Goal: Task Accomplishment & Management: Manage account settings

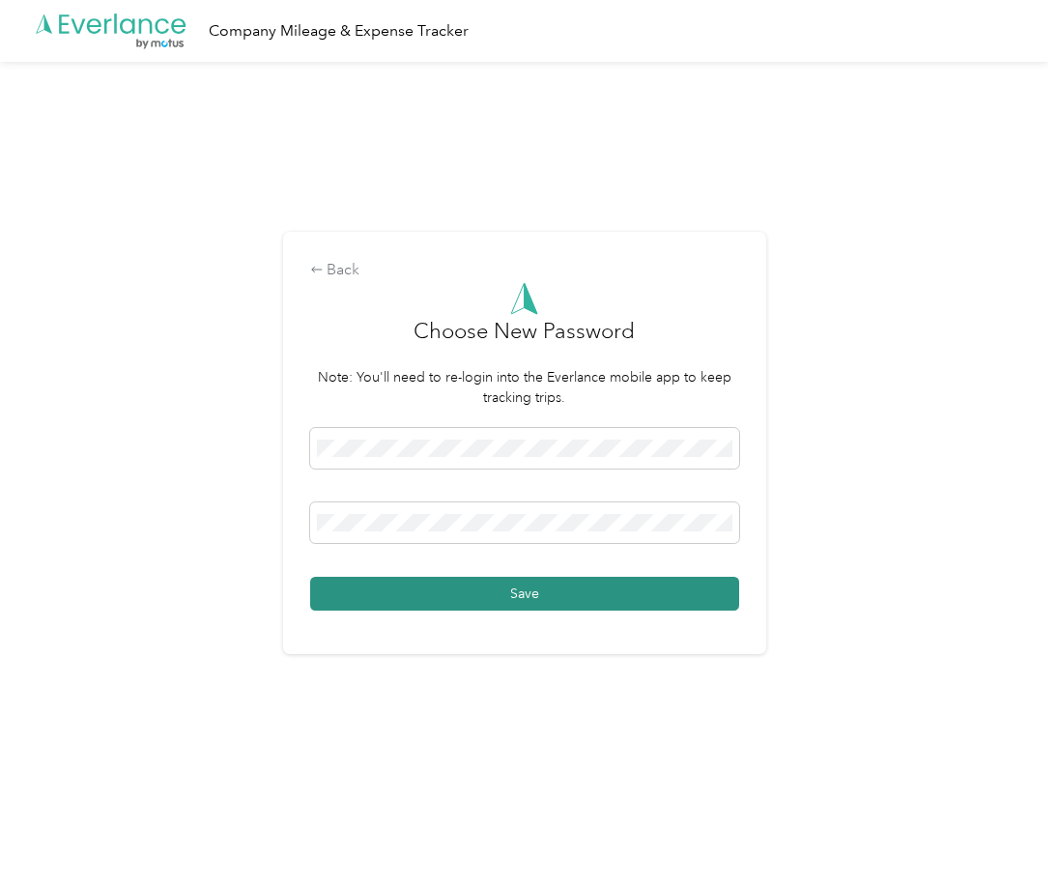
click at [641, 586] on button "Save" at bounding box center [524, 594] width 429 height 34
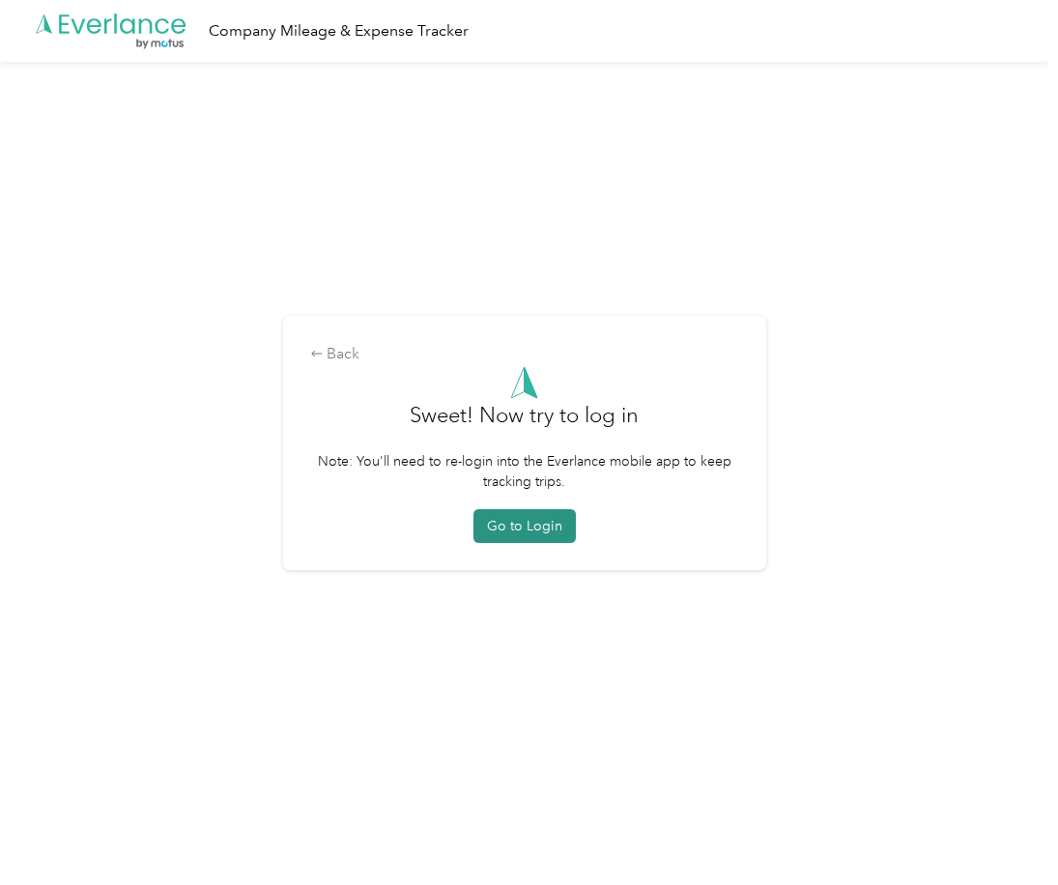
click at [541, 522] on button "Go to Login" at bounding box center [525, 526] width 102 height 34
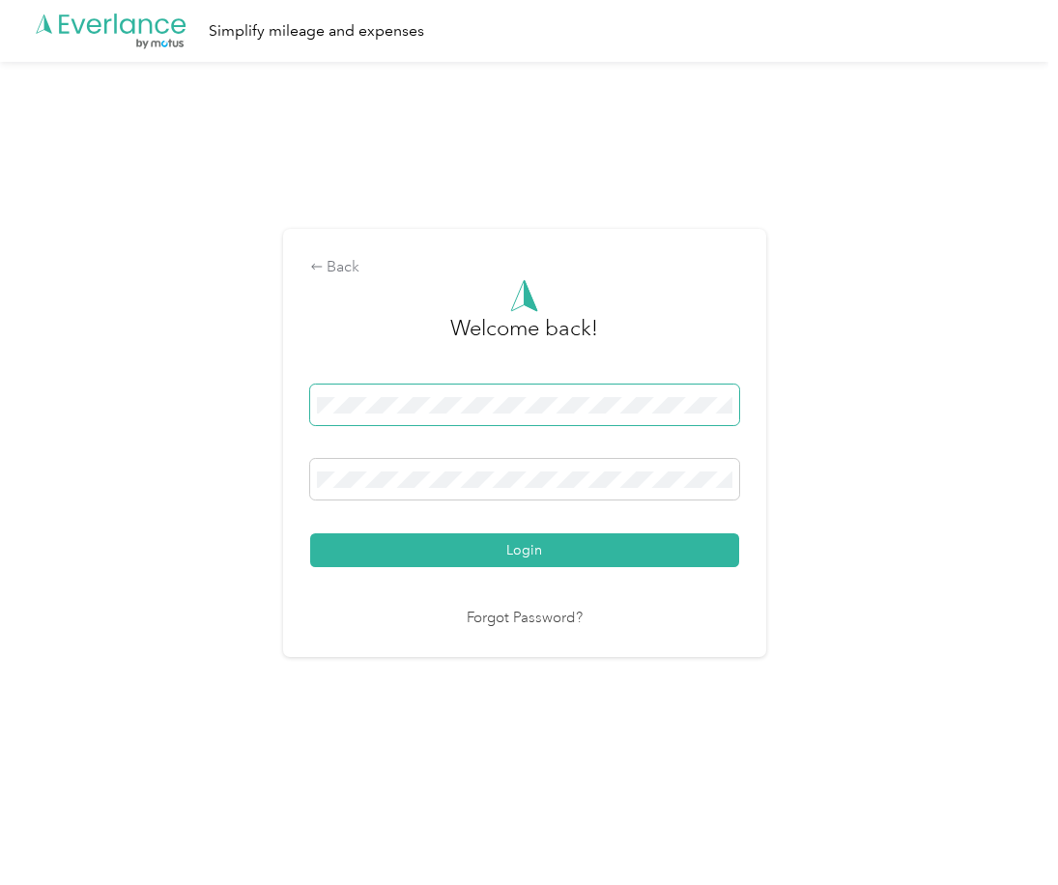
click at [370, 393] on span at bounding box center [524, 405] width 429 height 41
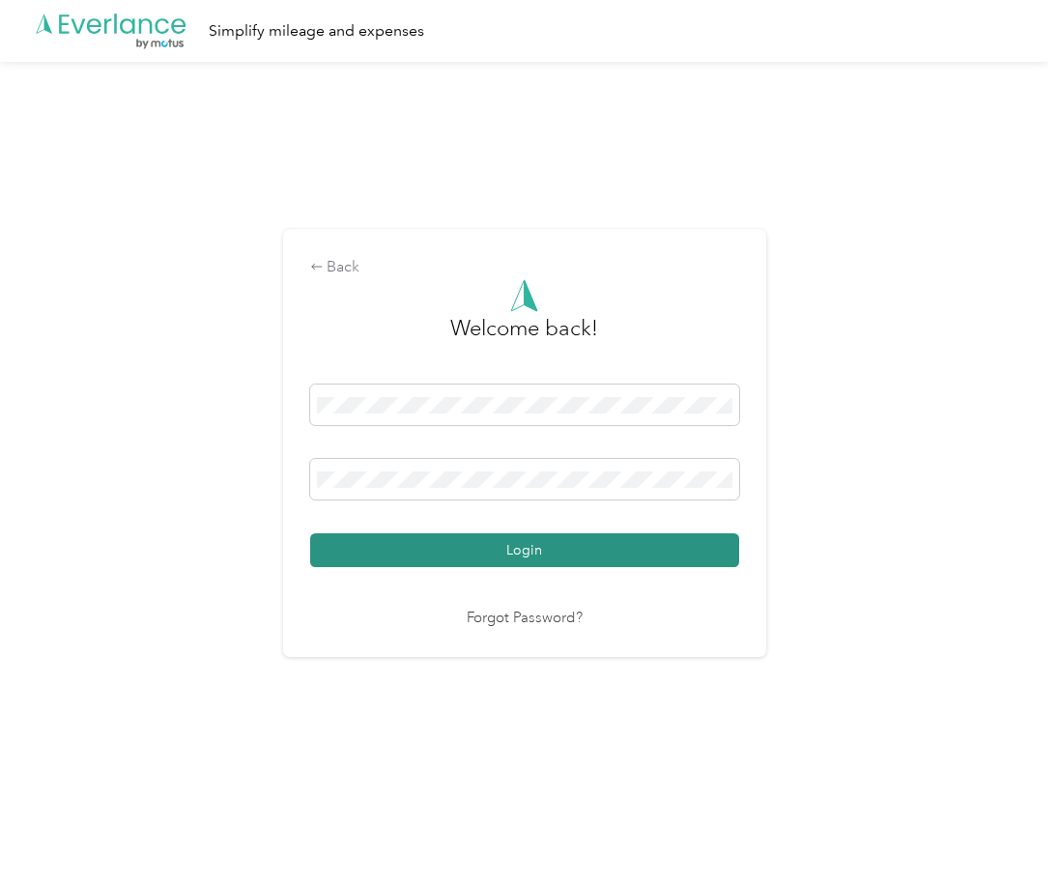
click at [497, 548] on button "Login" at bounding box center [524, 550] width 429 height 34
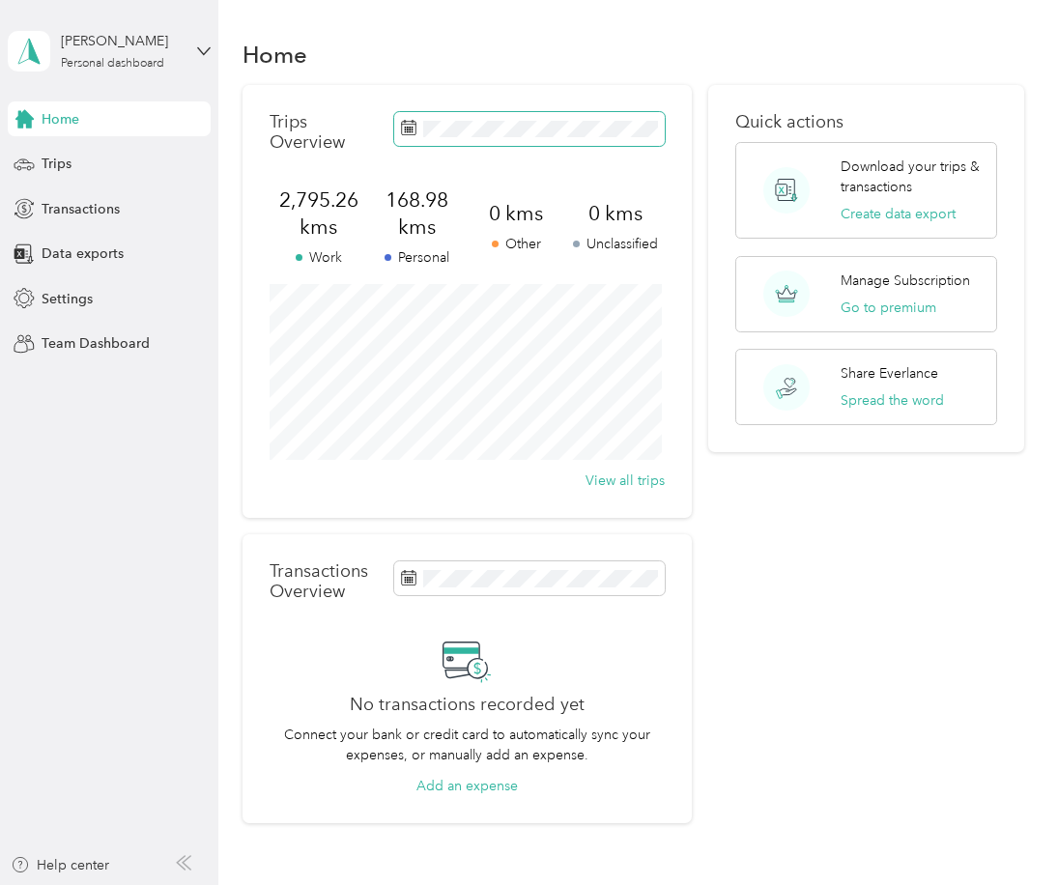
click at [404, 125] on icon at bounding box center [408, 125] width 14 height 0
click at [412, 128] on icon at bounding box center [408, 127] width 15 height 15
click at [406, 582] on icon at bounding box center [408, 577] width 15 height 15
click at [872, 217] on button "Create data export" at bounding box center [898, 214] width 115 height 20
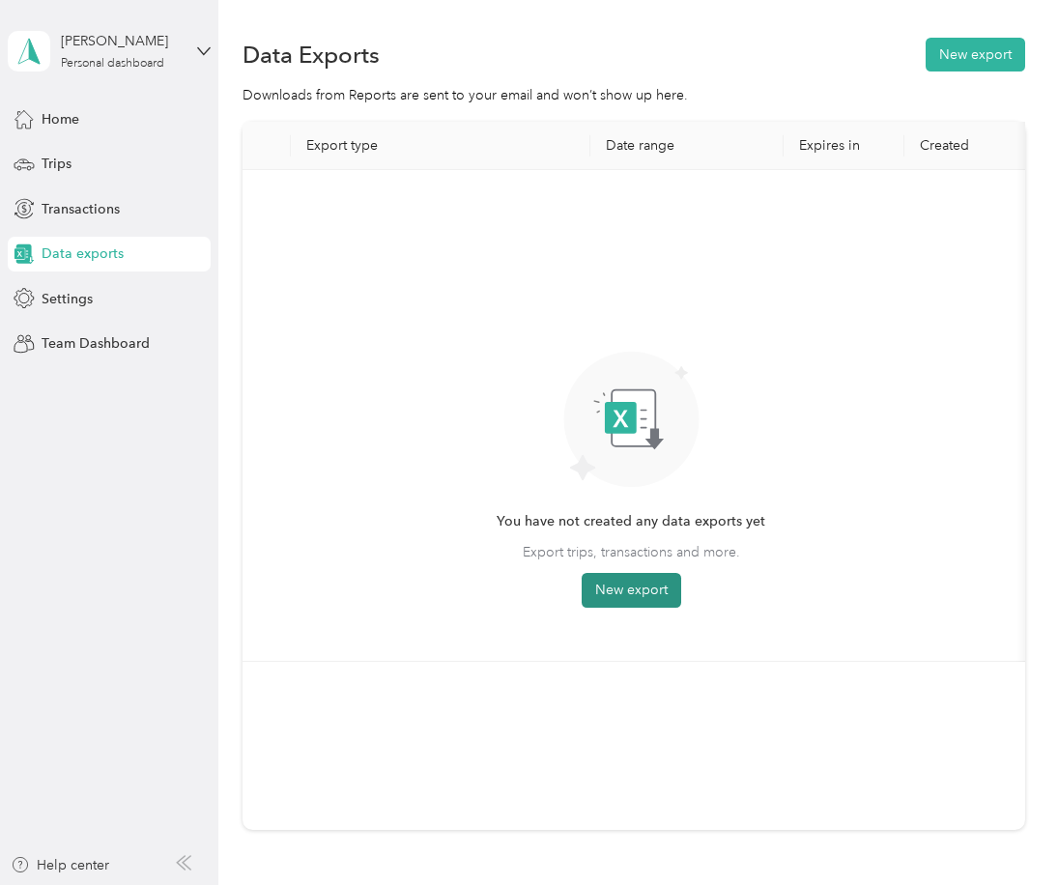
click at [627, 591] on button "New export" at bounding box center [632, 590] width 100 height 35
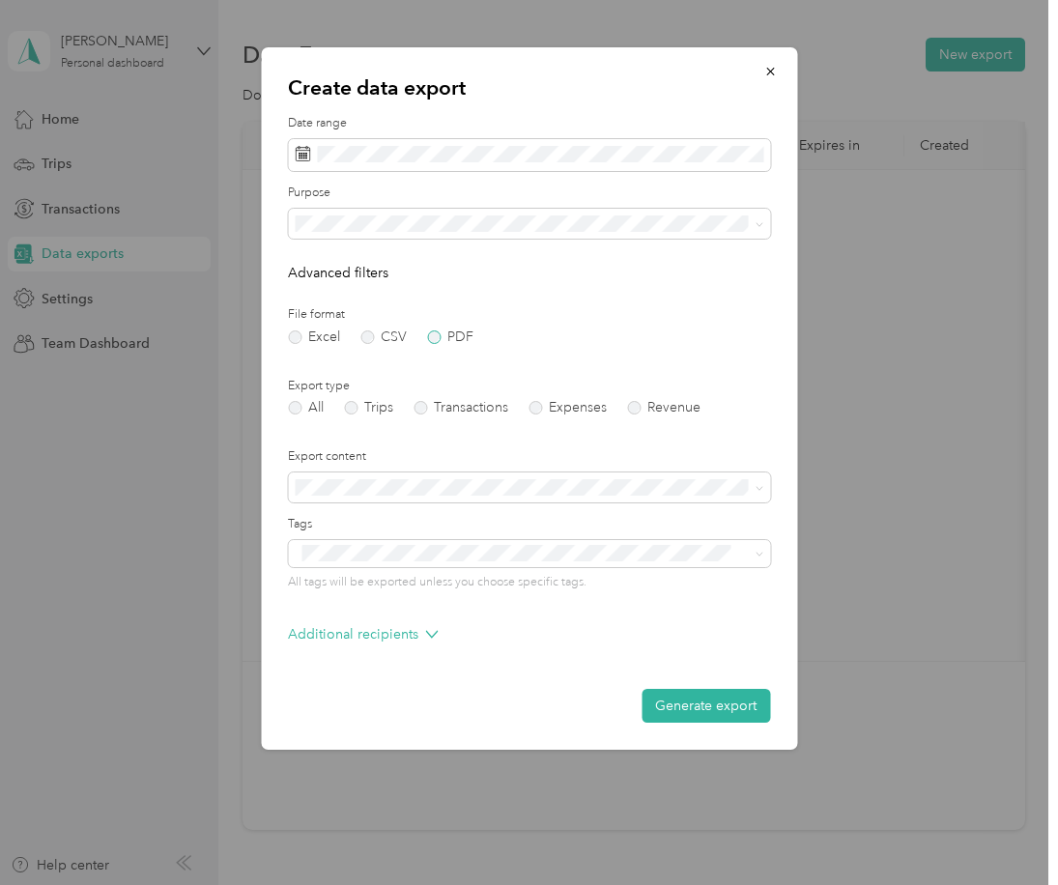
click at [433, 338] on label "PDF" at bounding box center [450, 338] width 46 height 14
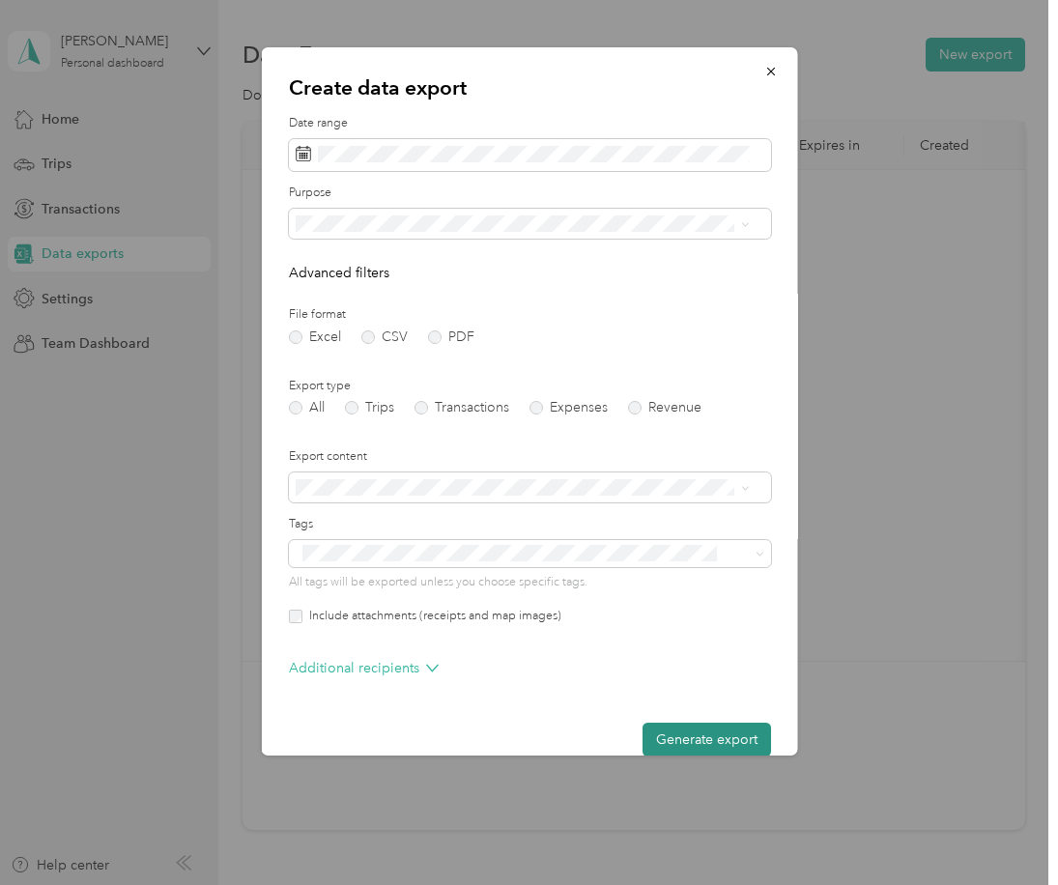
click at [690, 734] on button "Generate export" at bounding box center [706, 740] width 129 height 34
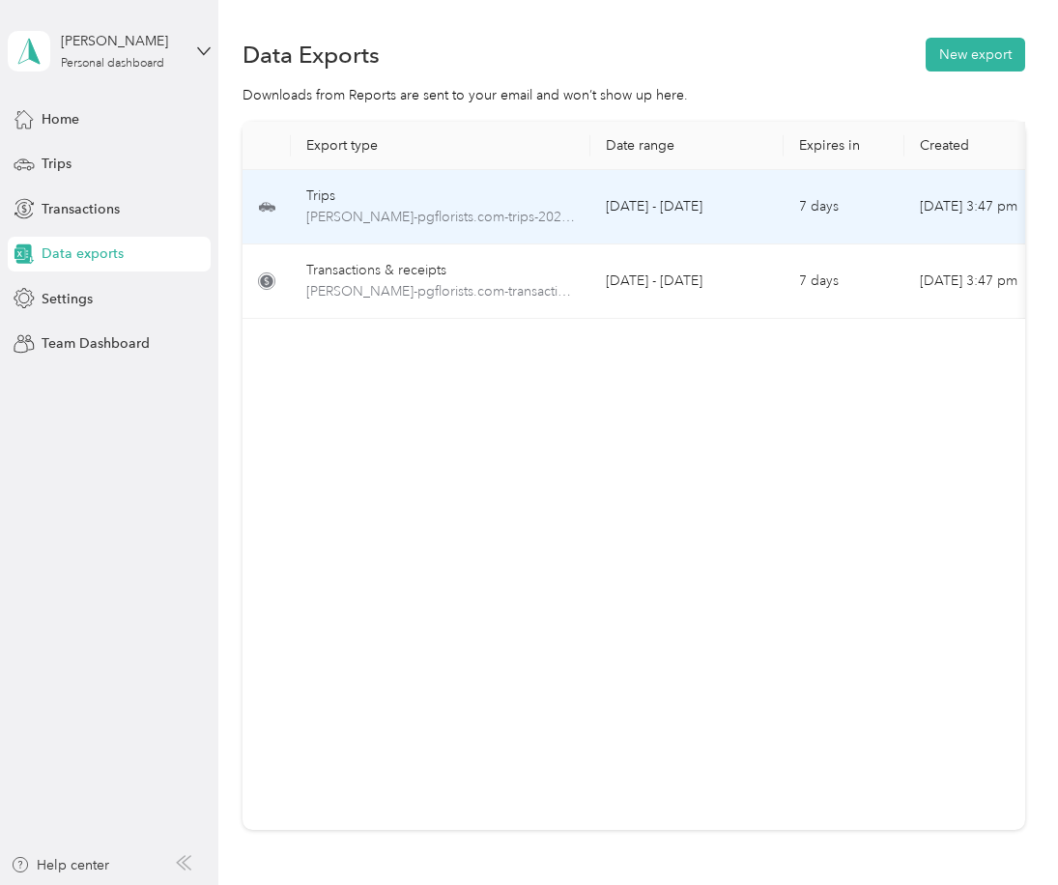
click at [395, 179] on td "Trips [PERSON_NAME]-pgflorists.com-trips-2025-09-01-2025-09-30.pdf" at bounding box center [441, 207] width 300 height 74
click at [521, 215] on span "[PERSON_NAME]-pgflorists.com-trips-2025-09-01-2025-09-30.pdf" at bounding box center [440, 217] width 269 height 21
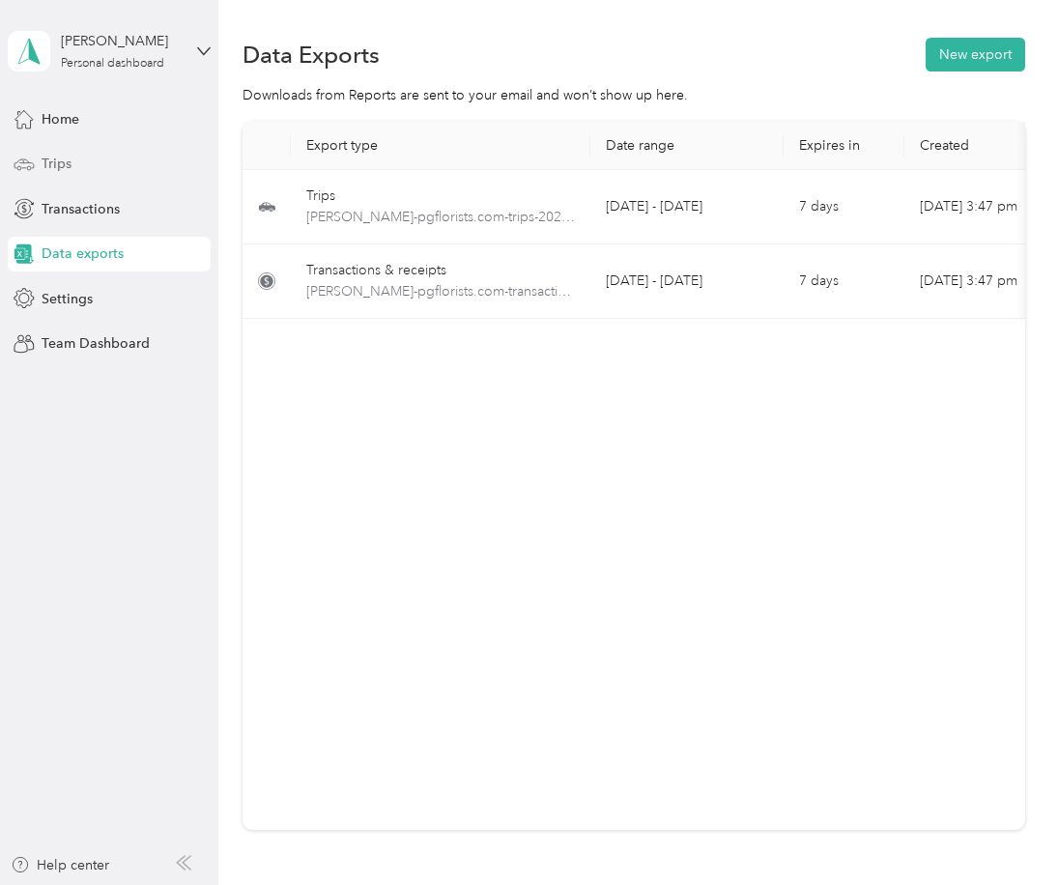
click at [72, 156] on div "Trips" at bounding box center [109, 164] width 203 height 35
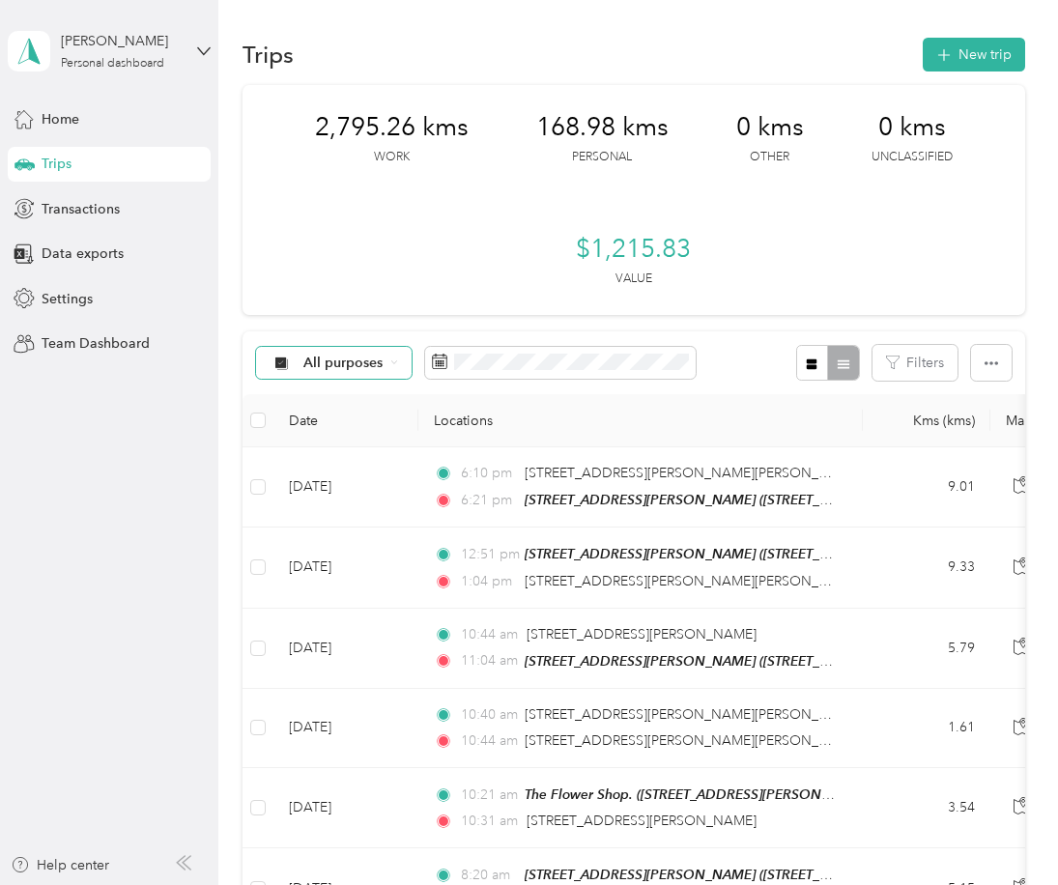
click at [279, 366] on icon at bounding box center [279, 362] width 11 height 11
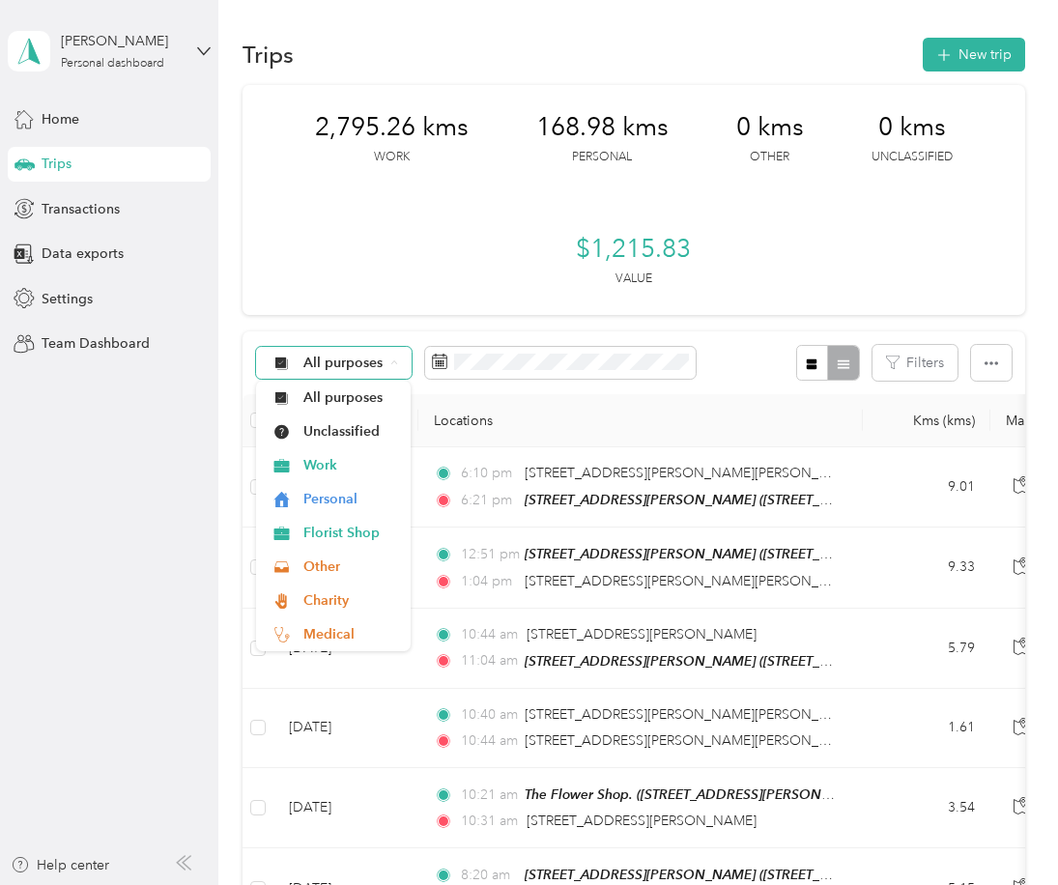
click at [280, 363] on icon at bounding box center [280, 362] width 13 height 13
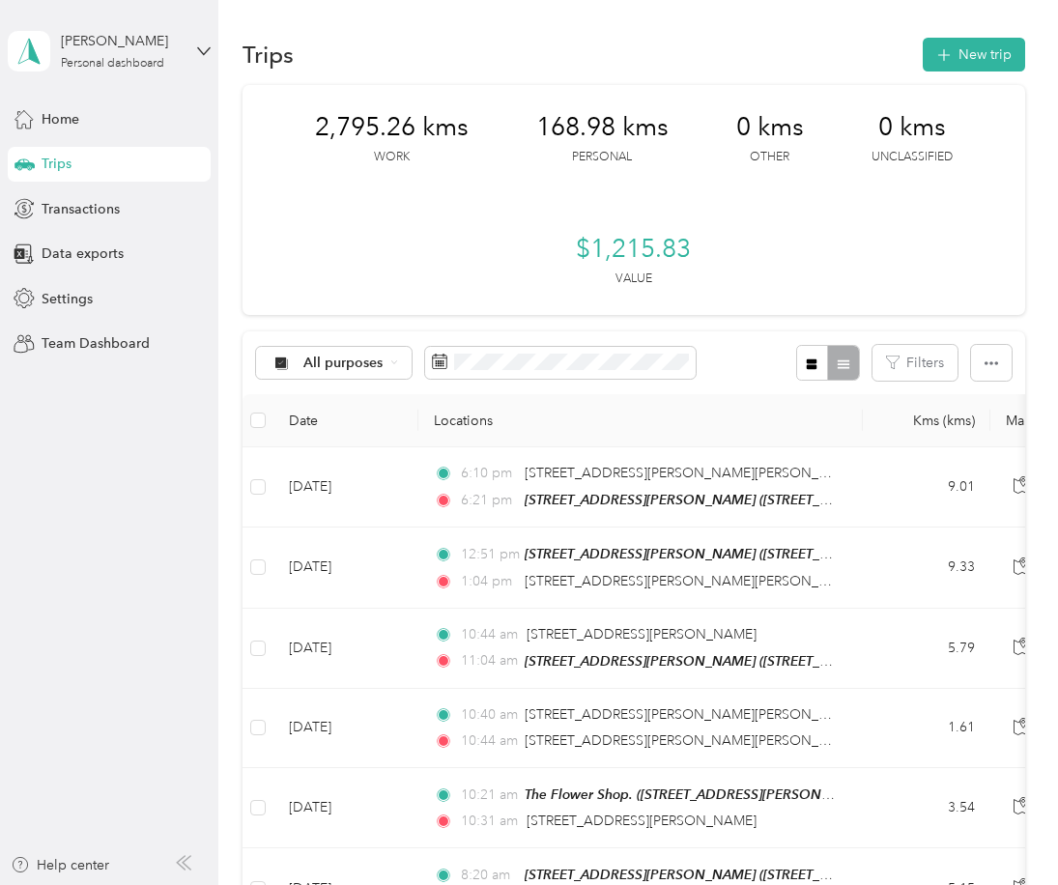
click at [501, 395] on th "Locations" at bounding box center [640, 420] width 445 height 53
click at [440, 357] on icon at bounding box center [439, 361] width 15 height 15
click at [440, 363] on rect at bounding box center [441, 363] width 2 height 2
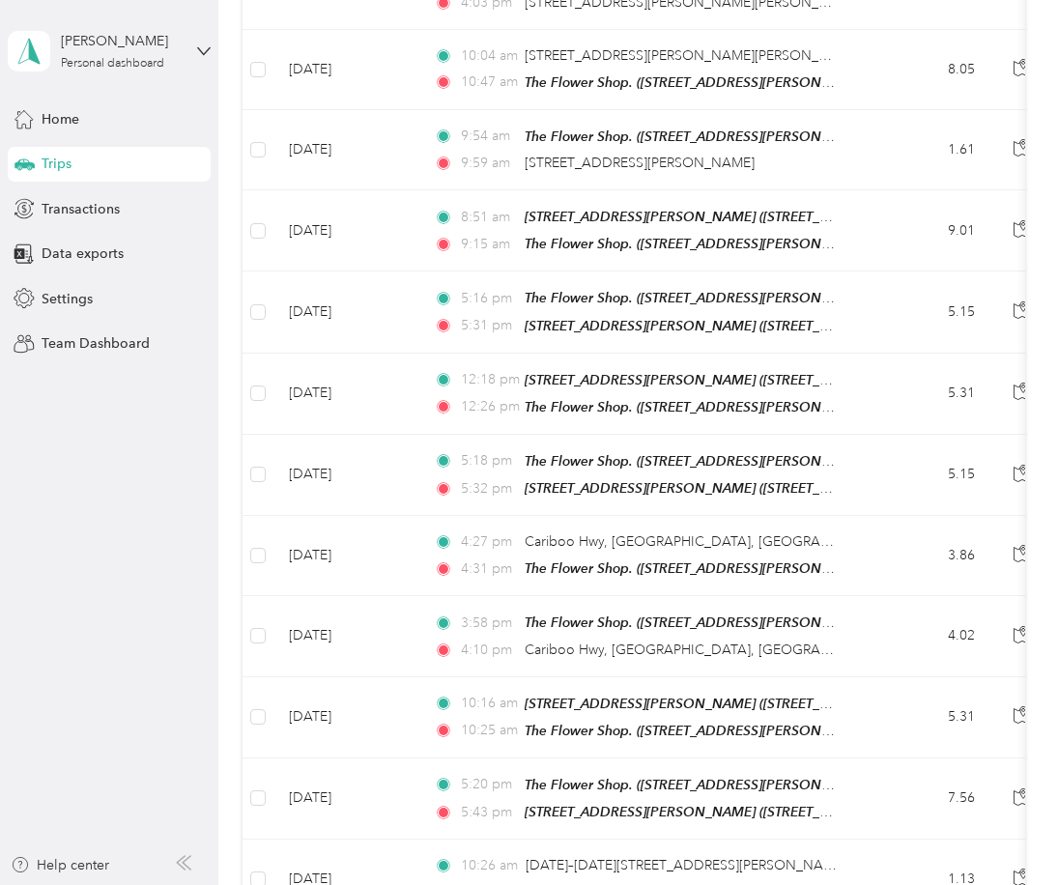
scroll to position [1899, 0]
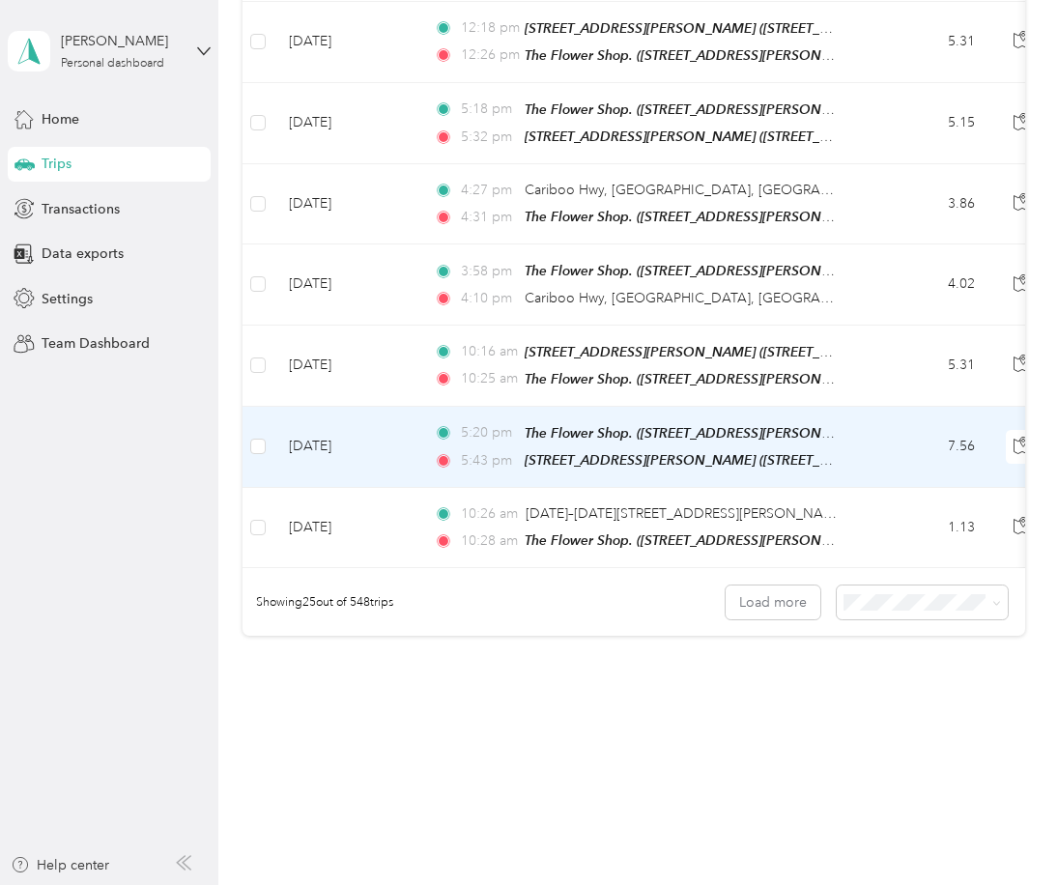
click at [441, 454] on icon at bounding box center [443, 461] width 19 height 14
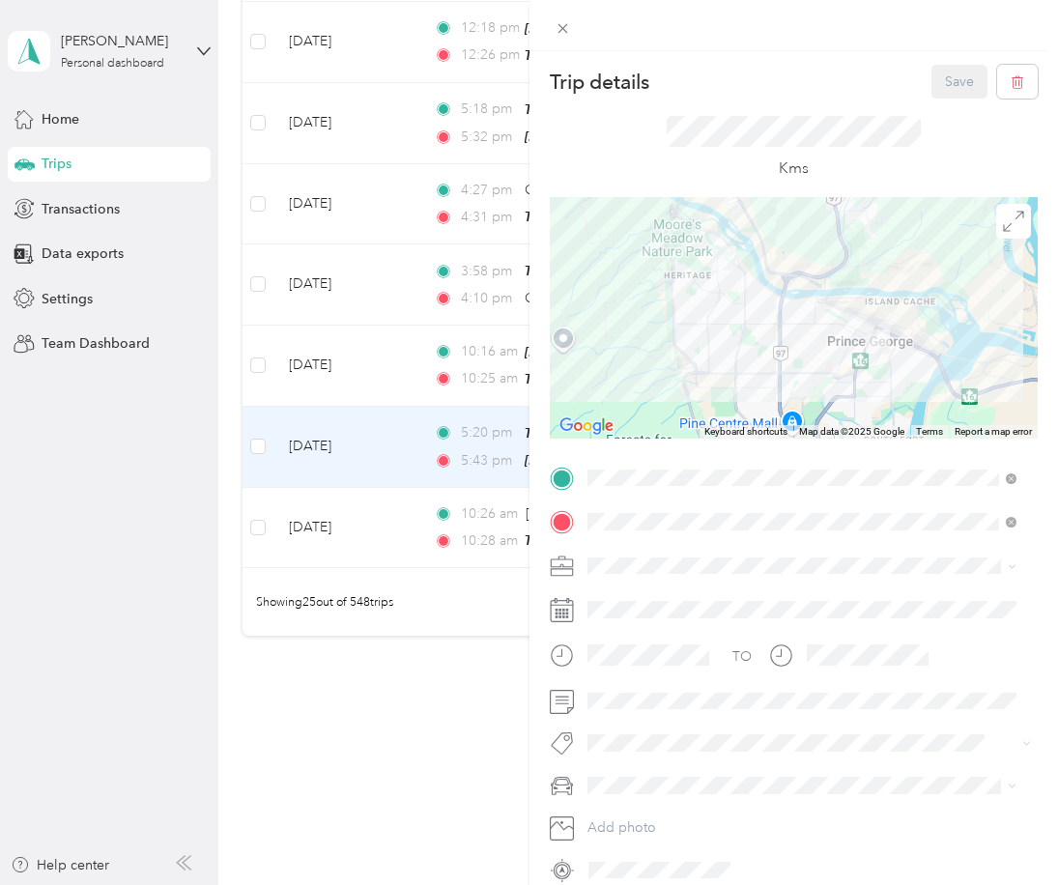
click at [393, 435] on div "Trip details Save This trip cannot be edited because it is either under review,…" at bounding box center [529, 442] width 1058 height 885
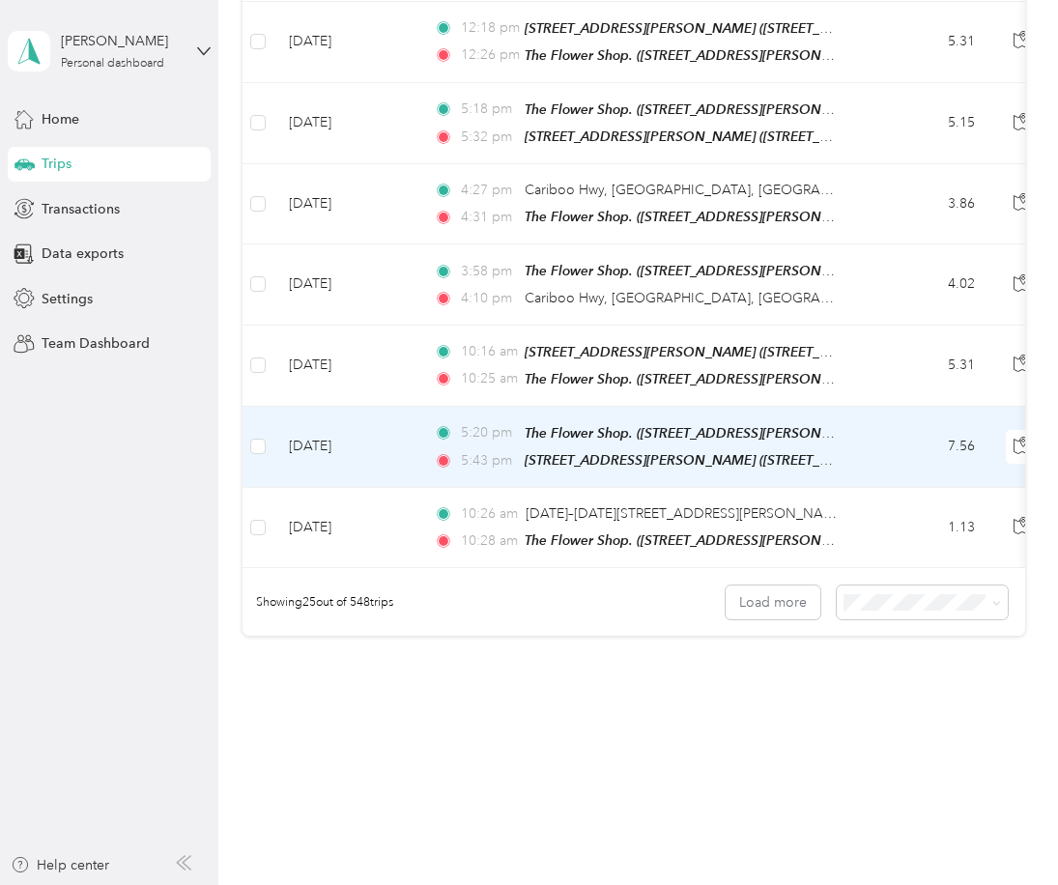
click at [439, 454] on icon at bounding box center [443, 461] width 19 height 14
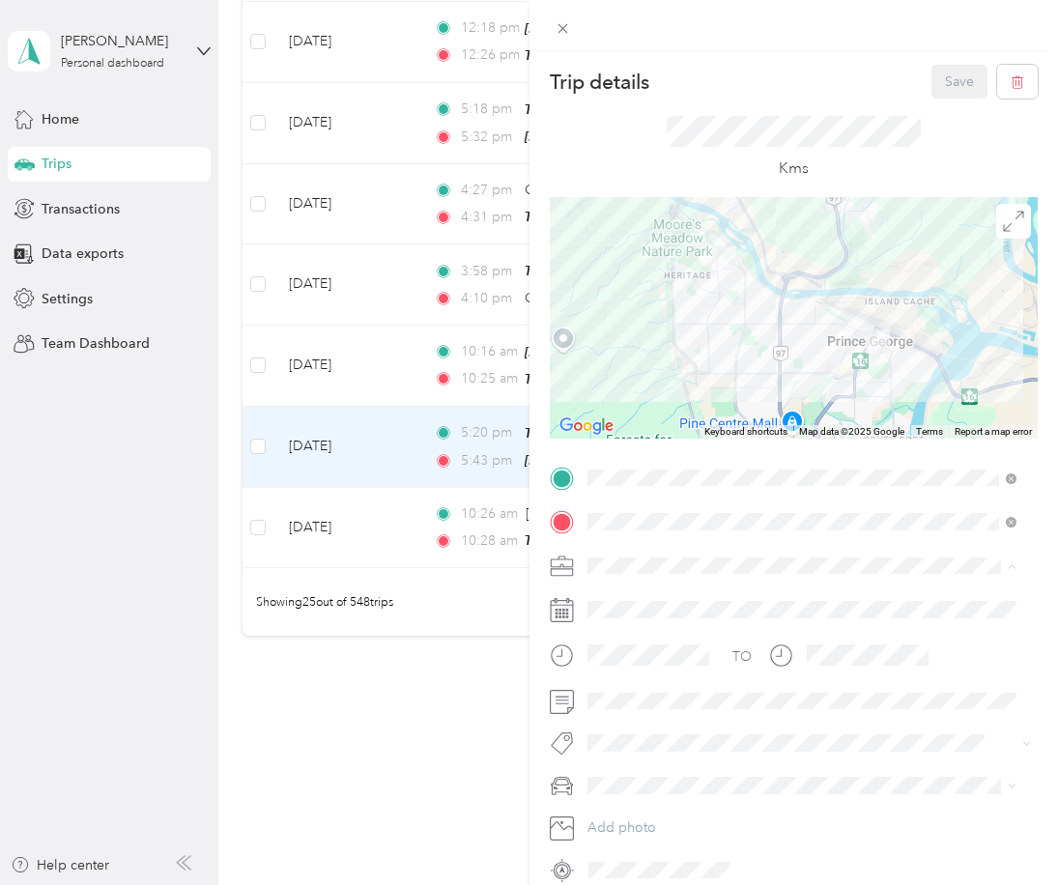
click at [613, 624] on div "Personal" at bounding box center [790, 633] width 393 height 20
click at [423, 320] on div "Trip details Save This trip cannot be edited because it is either under review,…" at bounding box center [529, 442] width 1058 height 885
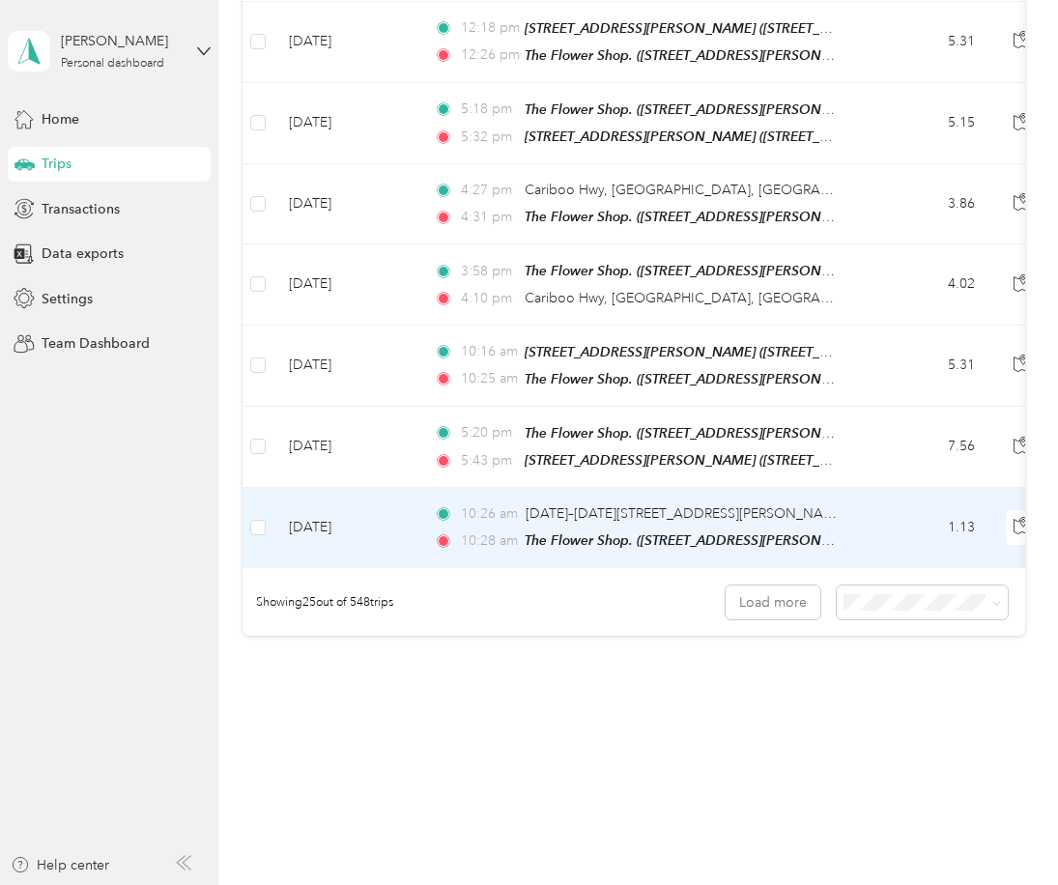
click at [446, 488] on td "10:26 am [DATE]–[DATE][STREET_ADDRESS][PERSON_NAME] 10:28 am The Flower Shop. (…" at bounding box center [640, 528] width 445 height 80
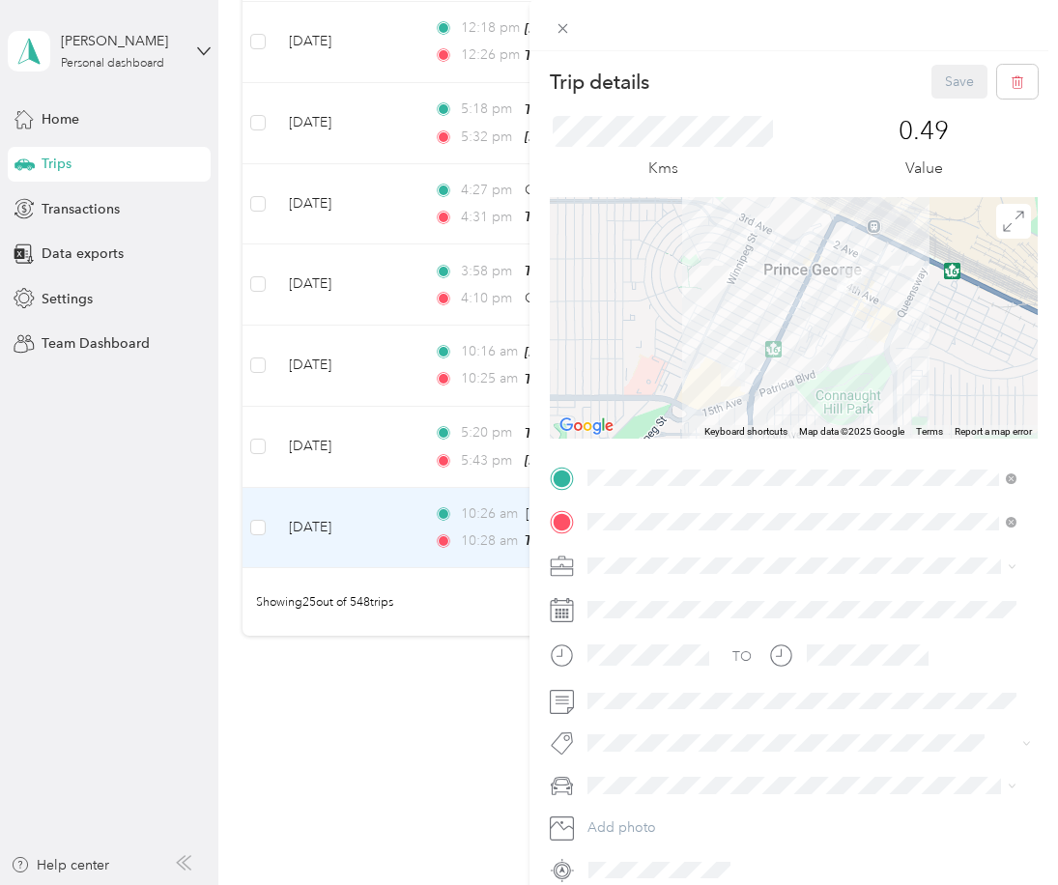
click at [633, 590] on div "Work" at bounding box center [802, 596] width 417 height 20
click at [396, 663] on div "Trip details Save This trip cannot be edited because it is either under review,…" at bounding box center [529, 442] width 1058 height 885
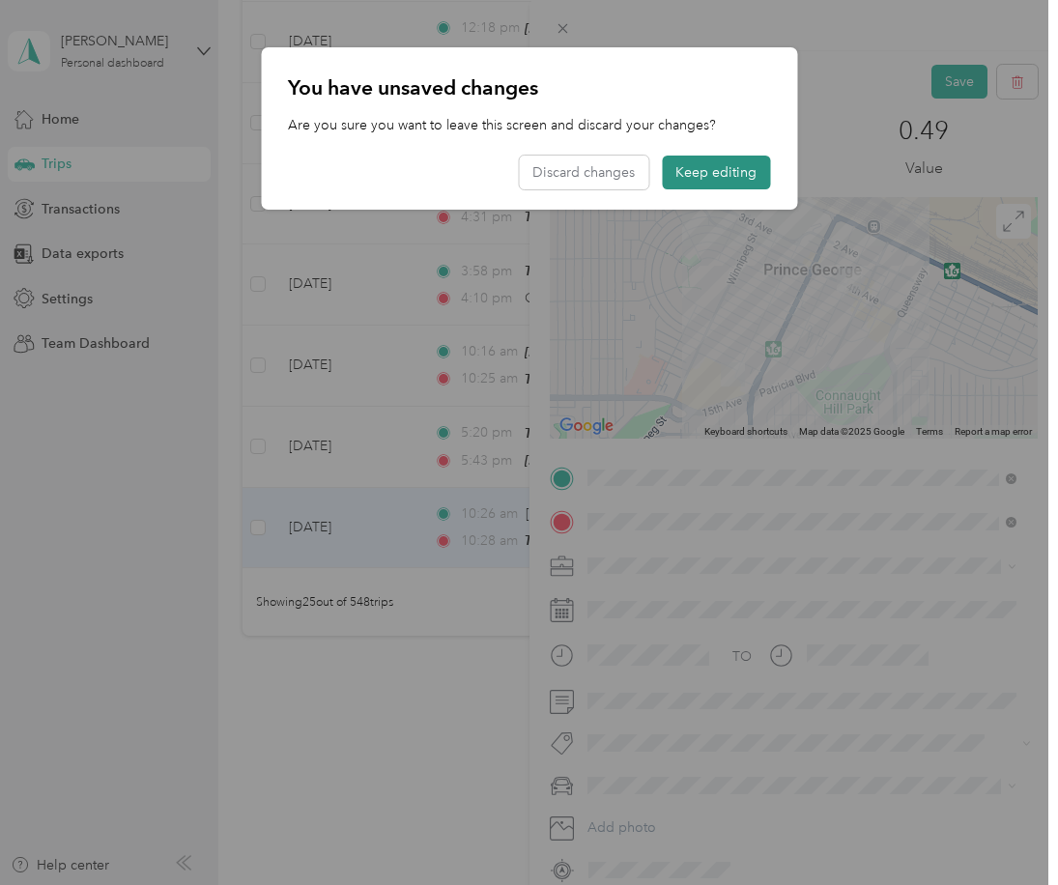
click at [749, 166] on button "Keep editing" at bounding box center [716, 173] width 108 height 34
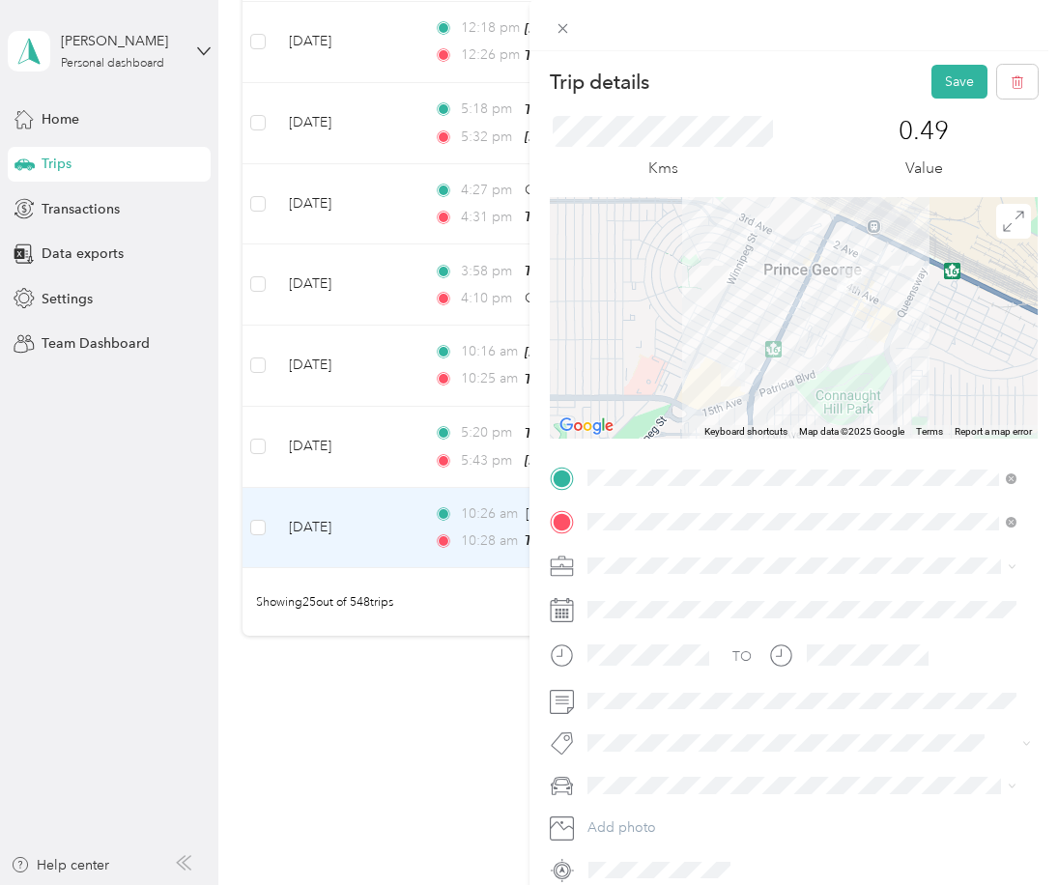
click at [494, 772] on div "Trip details Save This trip cannot be edited because it is either under review,…" at bounding box center [529, 442] width 1058 height 885
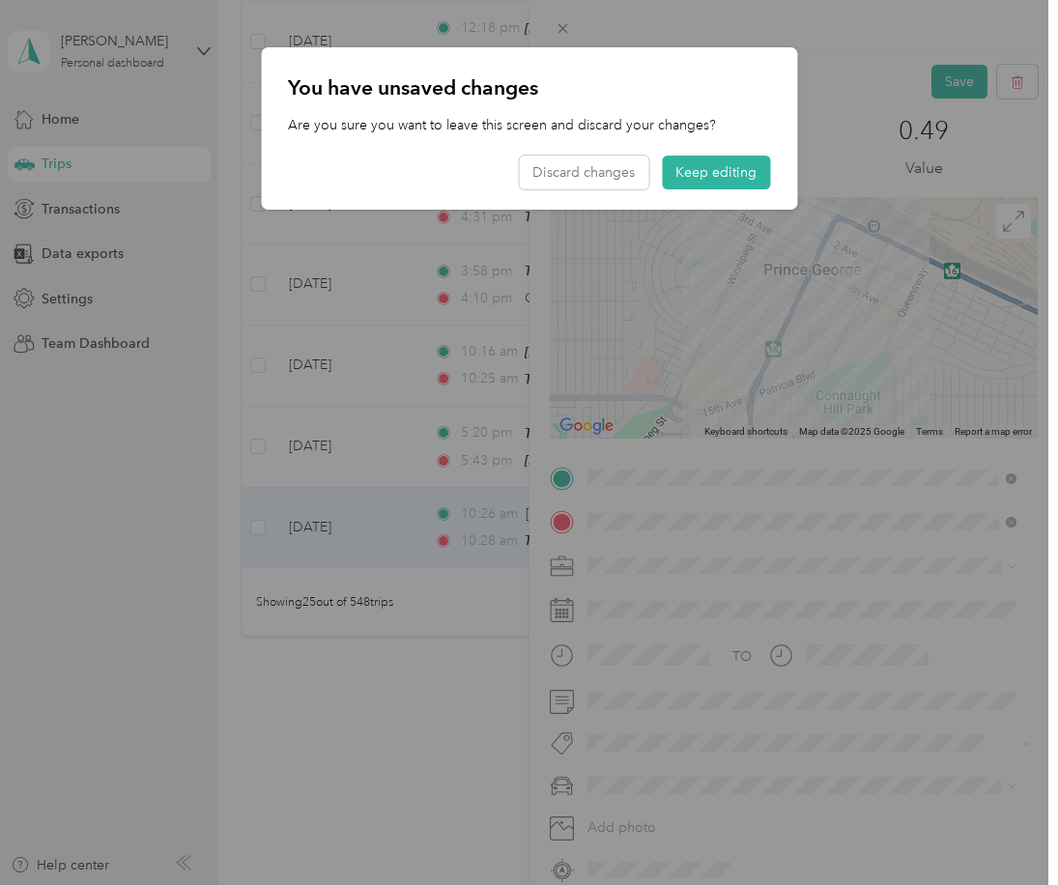
click at [409, 412] on div at bounding box center [529, 442] width 1058 height 885
click at [694, 175] on button "Keep editing" at bounding box center [716, 173] width 108 height 34
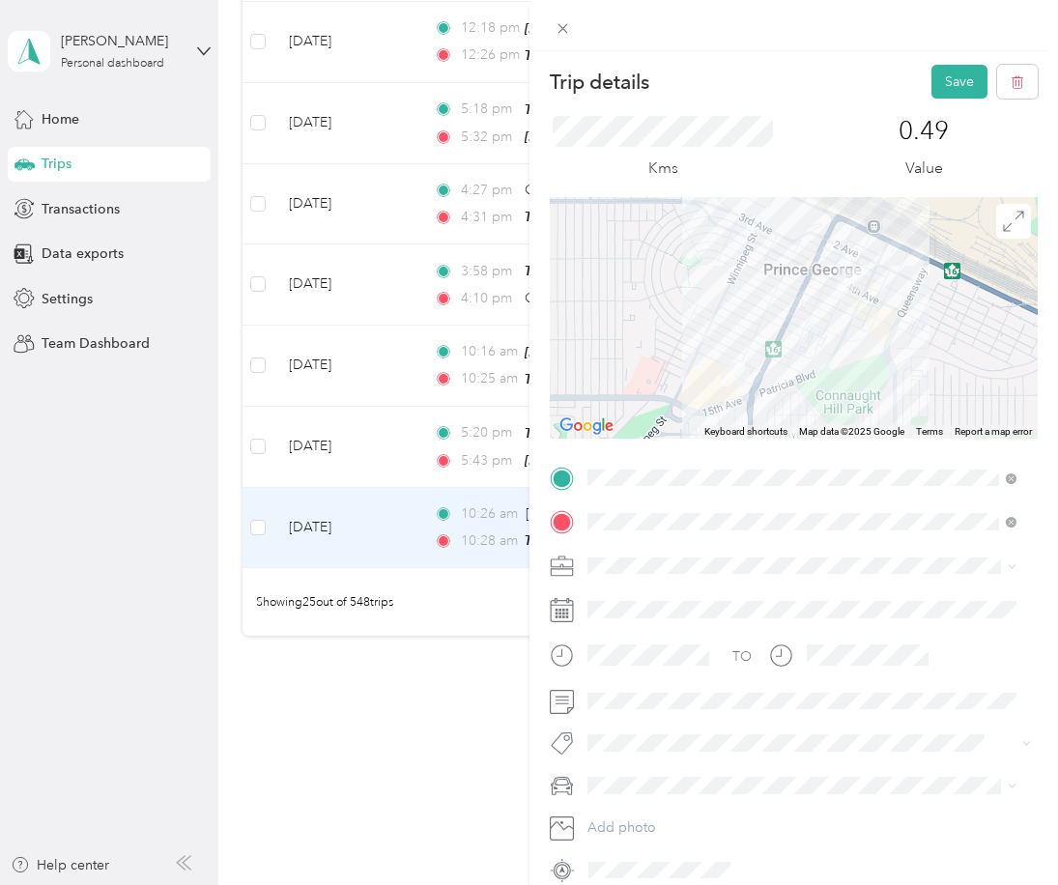
click at [468, 583] on div "Trip details Save This trip cannot be edited because it is either under review,…" at bounding box center [529, 442] width 1058 height 885
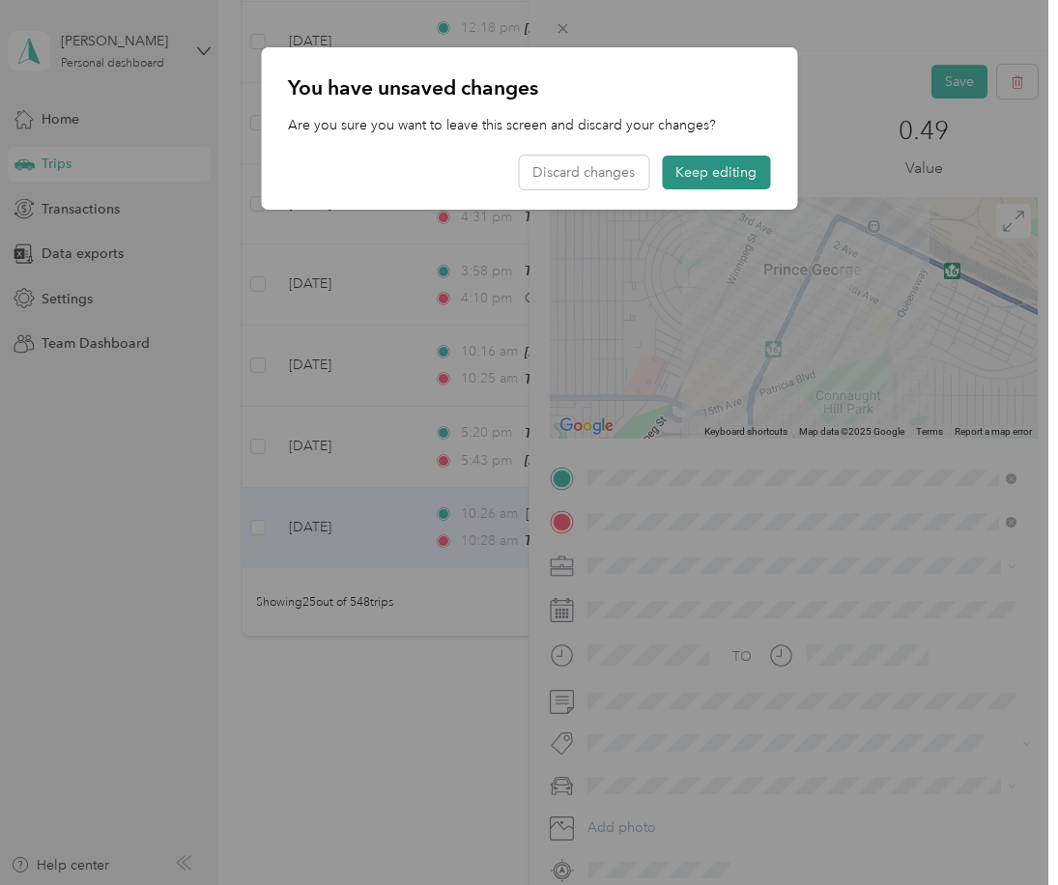
click at [711, 170] on button "Keep editing" at bounding box center [716, 173] width 108 height 34
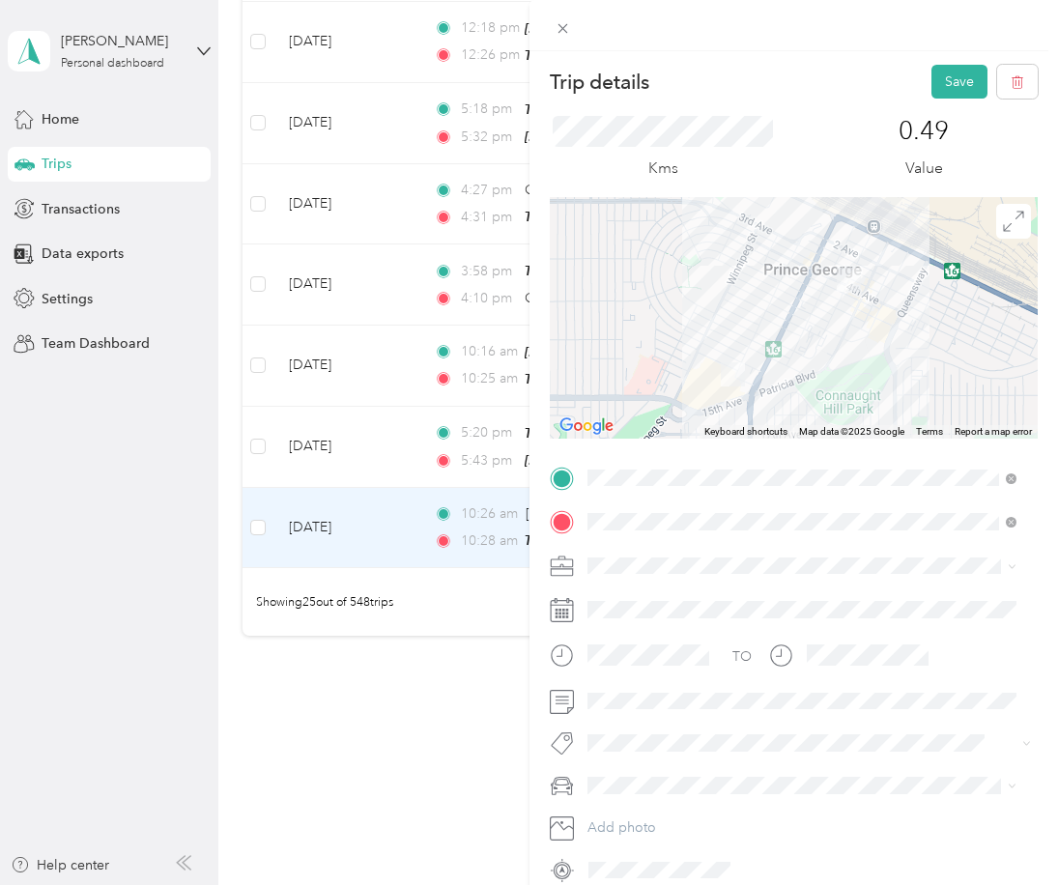
click at [381, 424] on div "Trip details Save This trip cannot be edited because it is either under review,…" at bounding box center [529, 442] width 1058 height 885
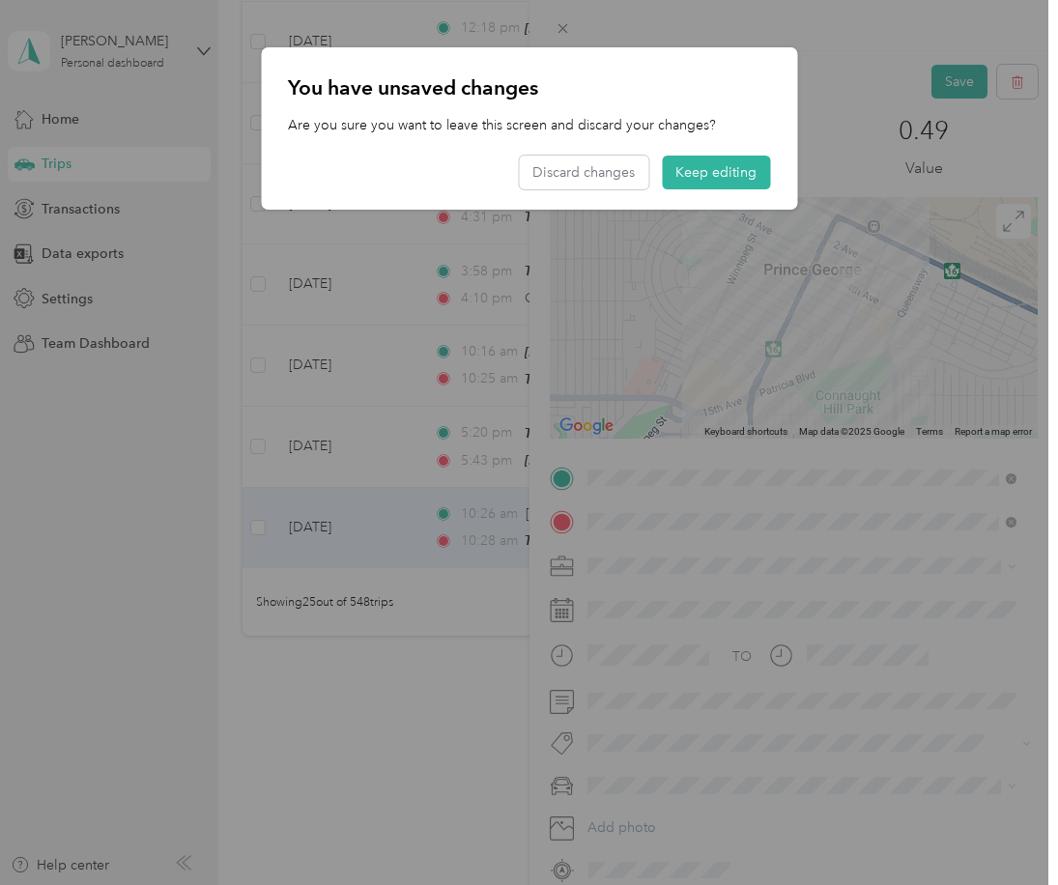
click at [675, 466] on div at bounding box center [529, 442] width 1058 height 885
click at [724, 175] on button "Keep editing" at bounding box center [716, 173] width 108 height 34
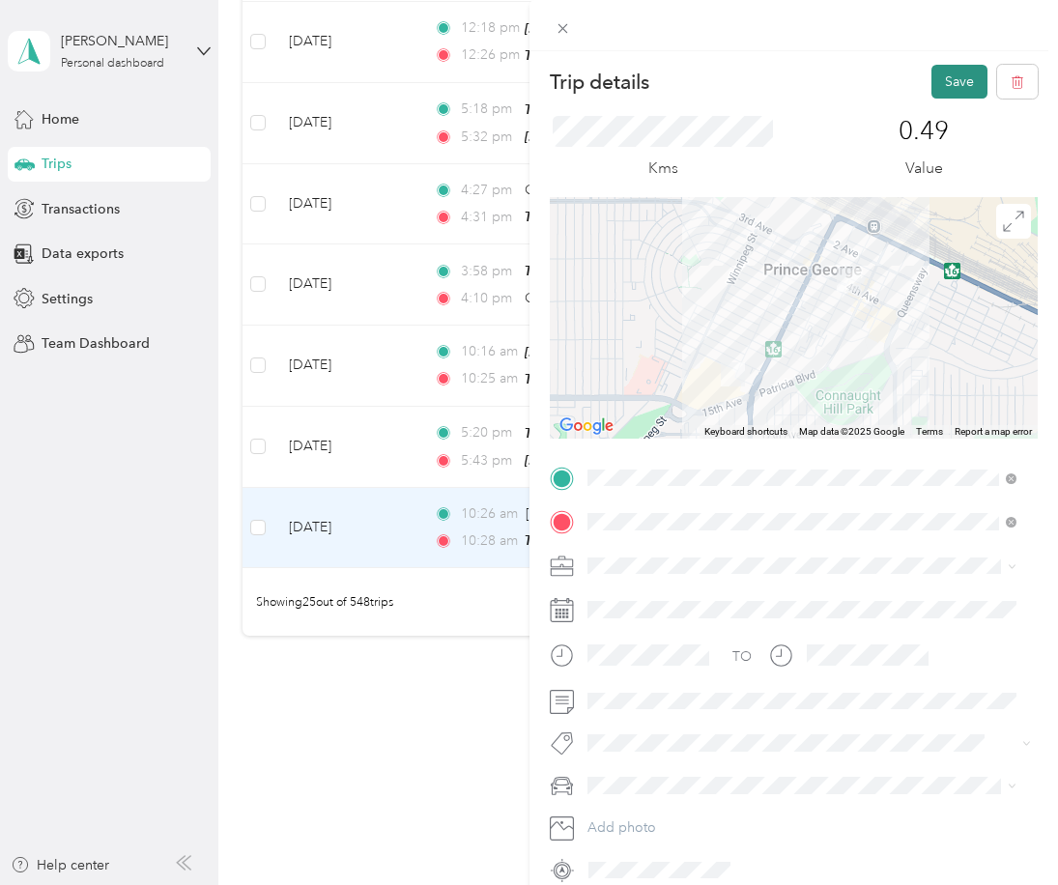
click at [944, 78] on button "Save" at bounding box center [960, 82] width 56 height 34
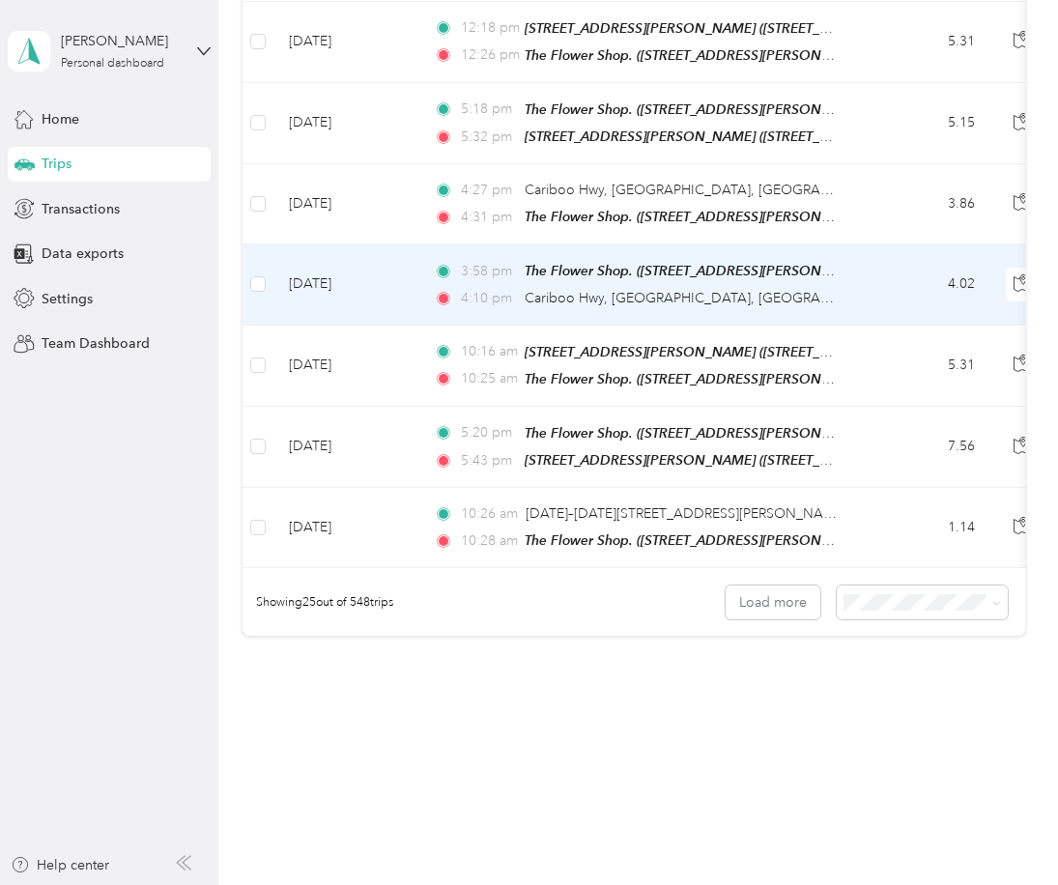
click at [407, 259] on td "[DATE]" at bounding box center [345, 285] width 145 height 80
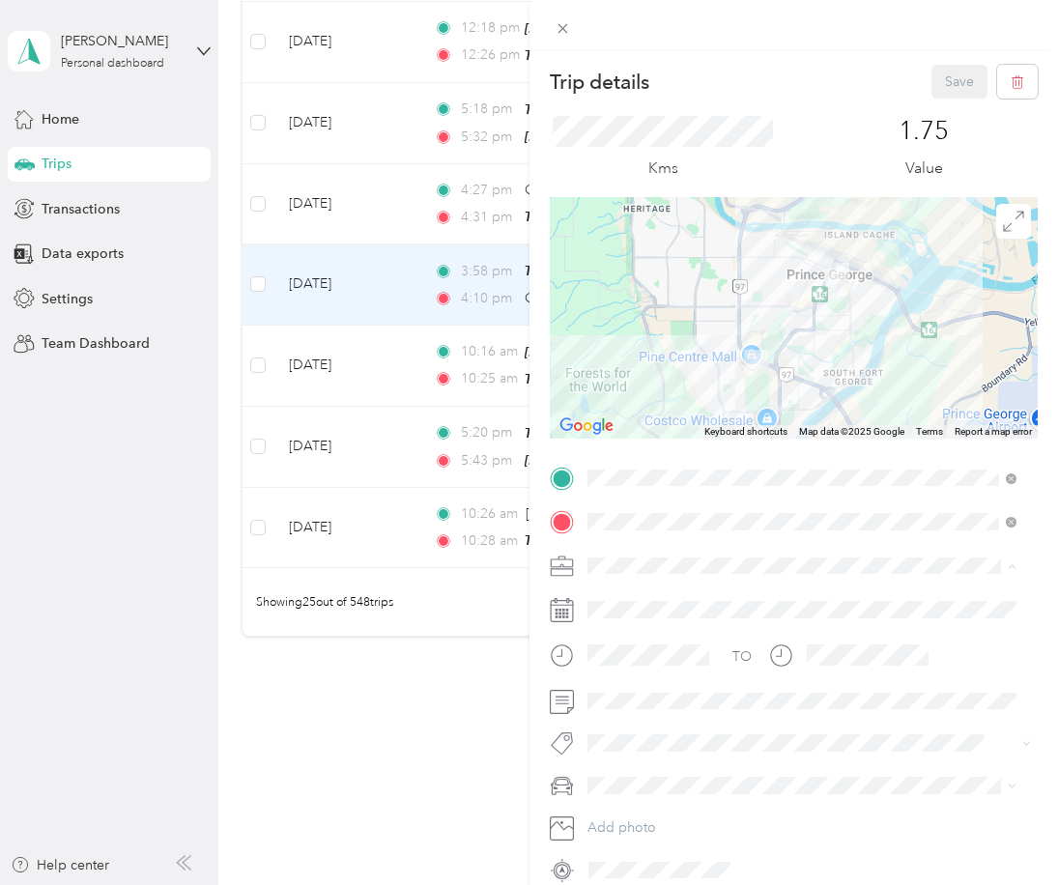
click at [618, 597] on span "Work" at bounding box center [610, 599] width 33 height 16
click at [388, 161] on div "Trip details Save This trip cannot be edited because it is either under review,…" at bounding box center [529, 442] width 1058 height 885
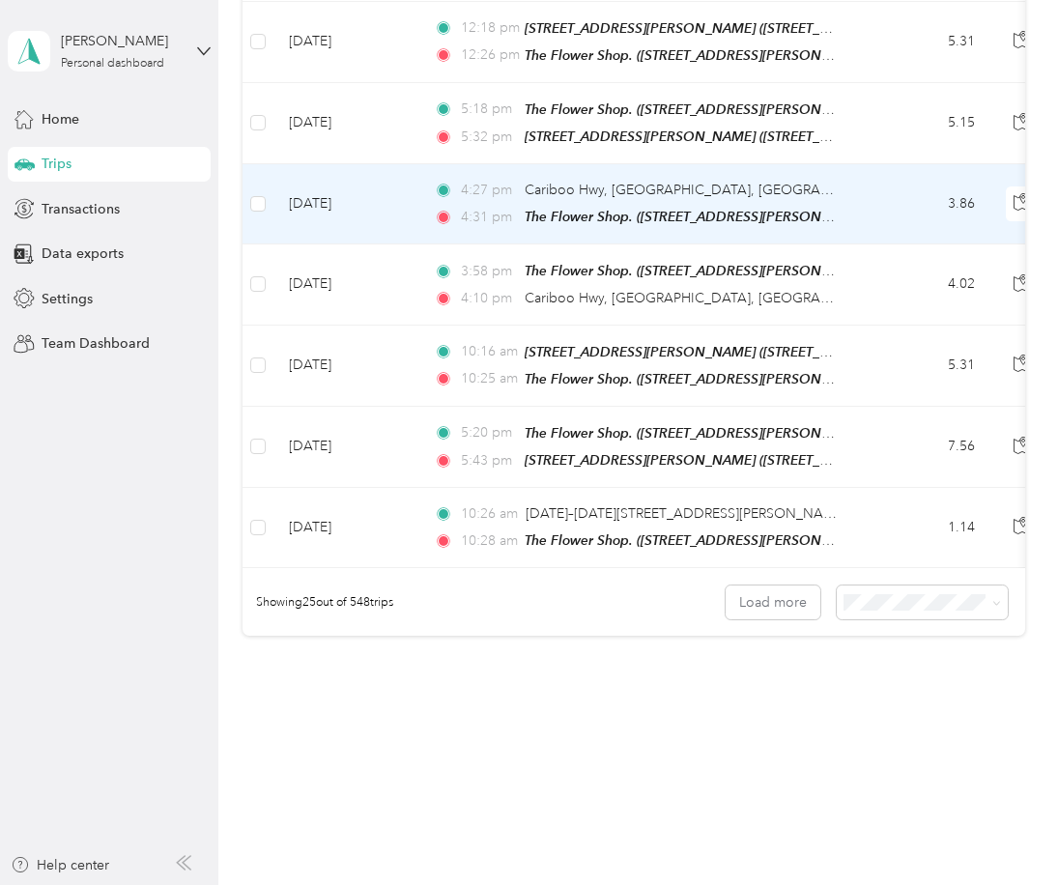
click at [417, 175] on td "[DATE]" at bounding box center [345, 204] width 145 height 80
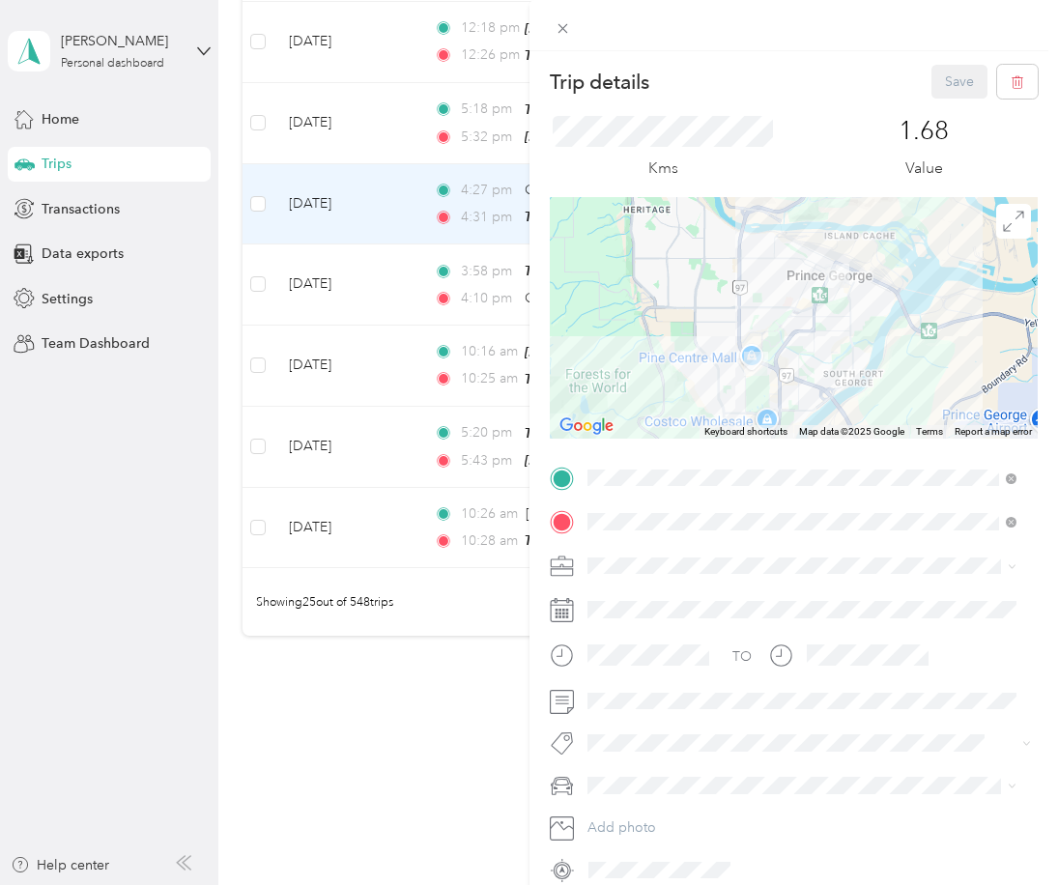
click at [560, 522] on icon at bounding box center [561, 522] width 17 height 17
click at [619, 590] on div "Work" at bounding box center [802, 600] width 417 height 20
click at [407, 173] on div "Trip details Save This trip cannot be edited because it is either under review,…" at bounding box center [529, 442] width 1058 height 885
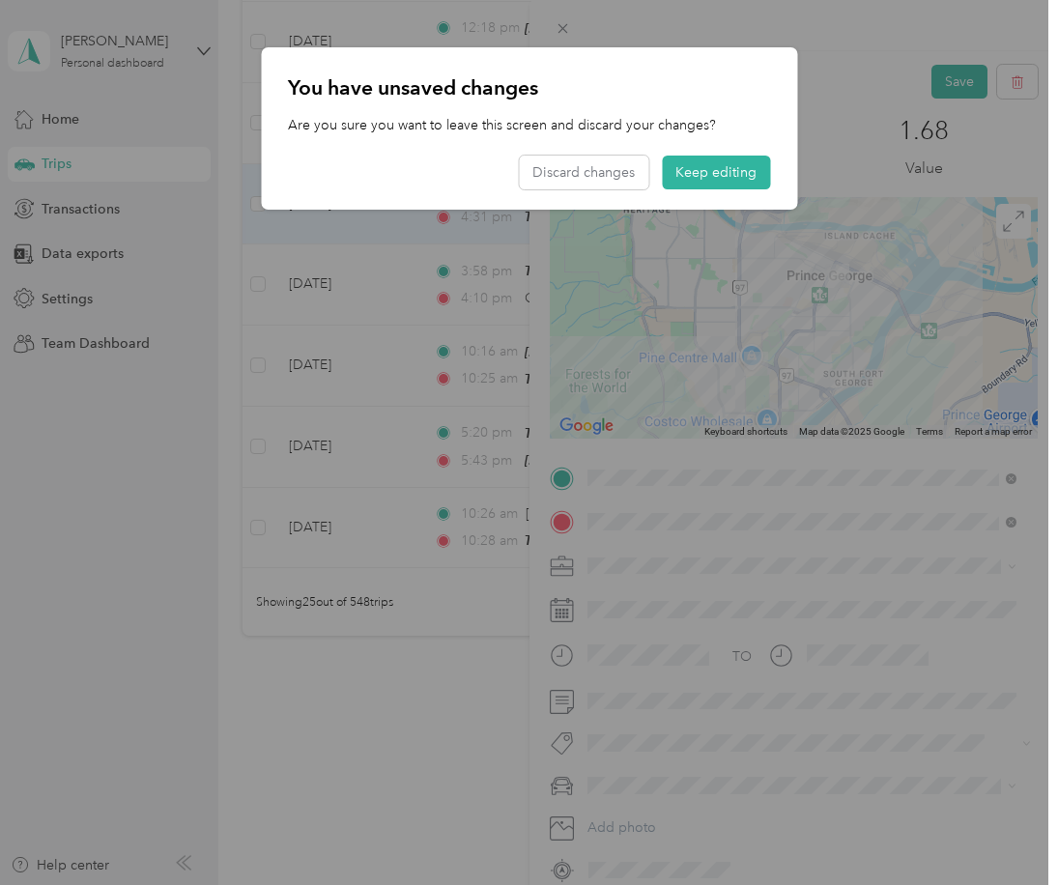
click at [821, 128] on div "You have unsaved changes Are you sure you want to leave this screen and discard…" at bounding box center [798, 131] width 536 height 168
click at [699, 182] on button "Keep editing" at bounding box center [716, 173] width 108 height 34
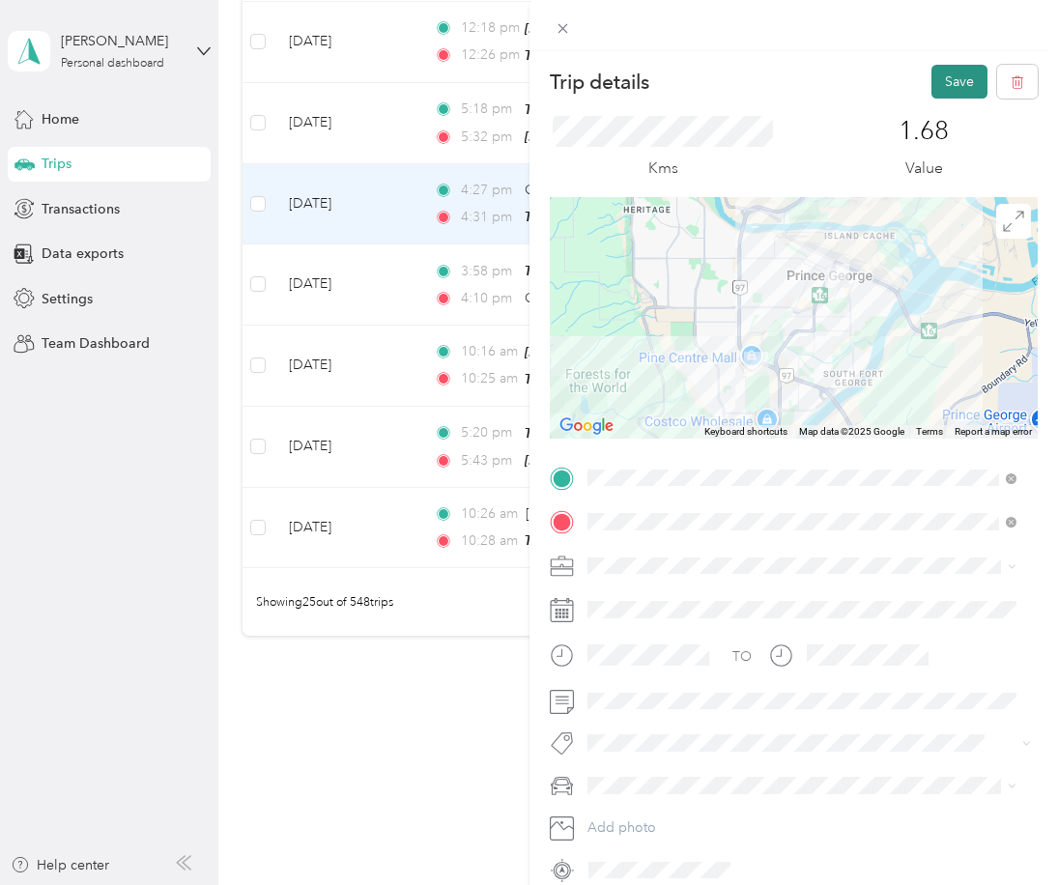
click at [945, 83] on button "Save" at bounding box center [960, 82] width 56 height 34
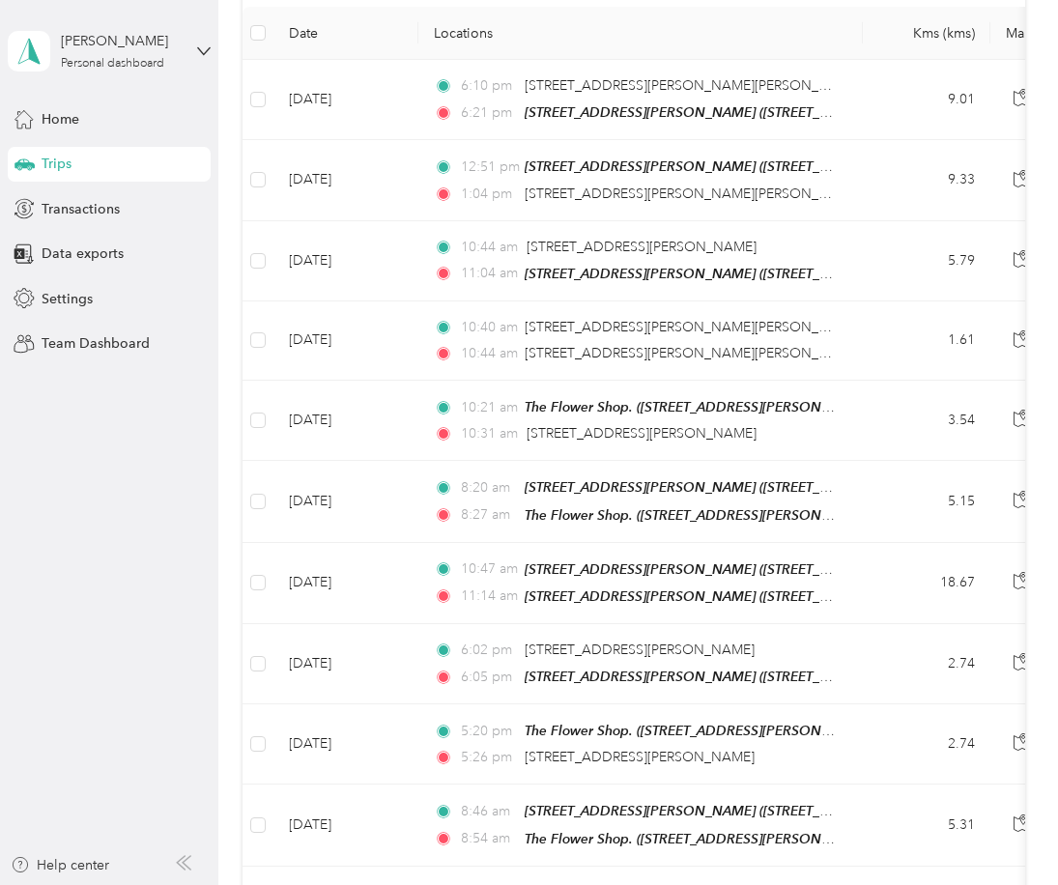
scroll to position [256, 0]
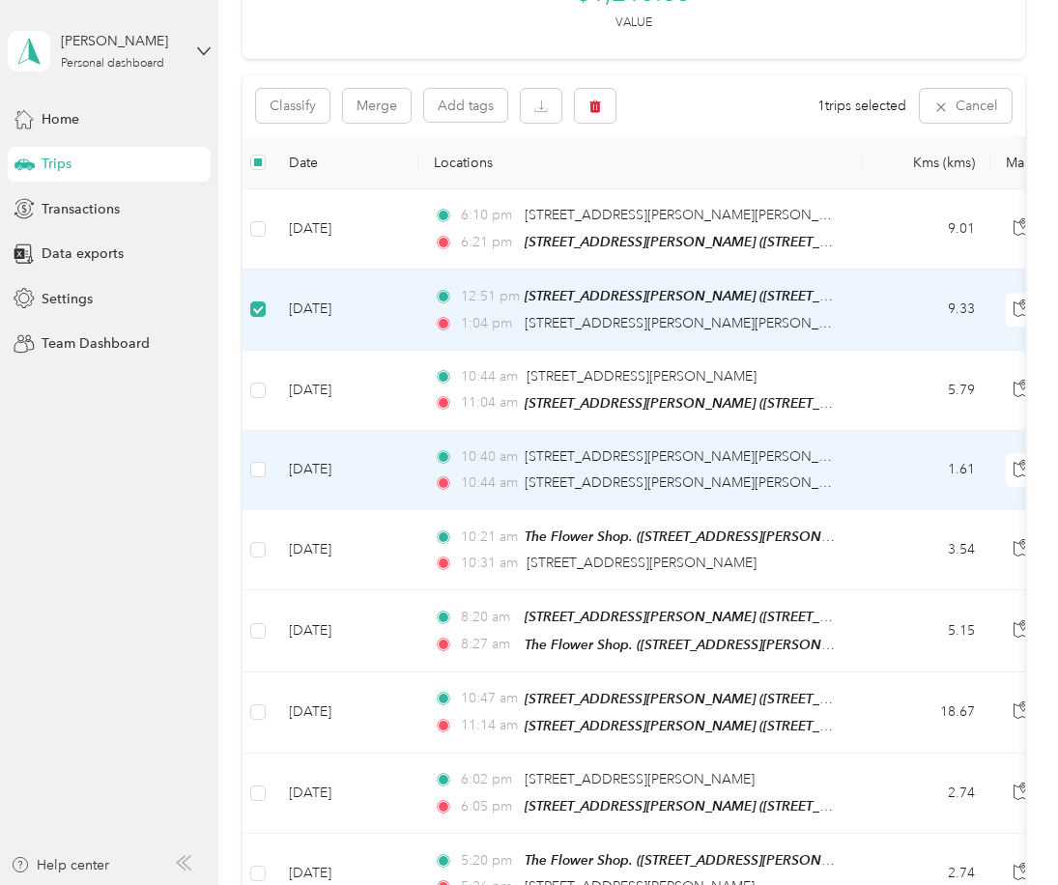
click at [266, 472] on td at bounding box center [258, 470] width 31 height 79
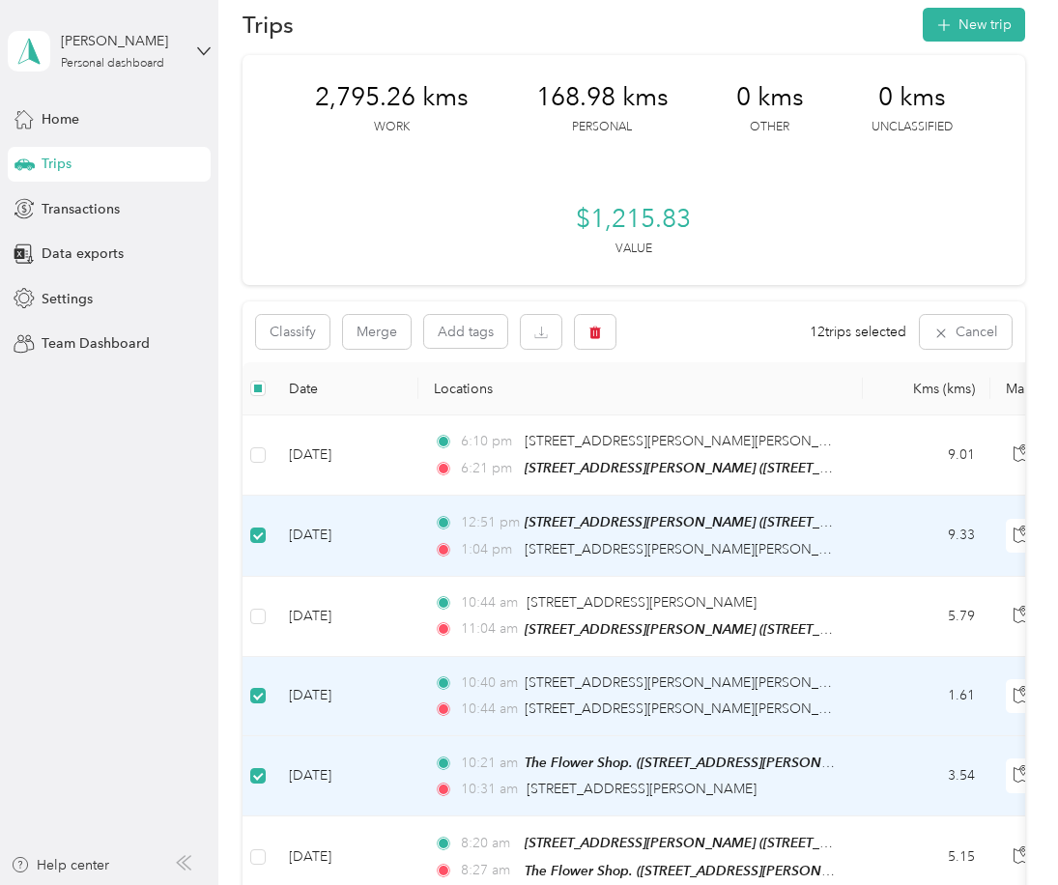
scroll to position [0, 0]
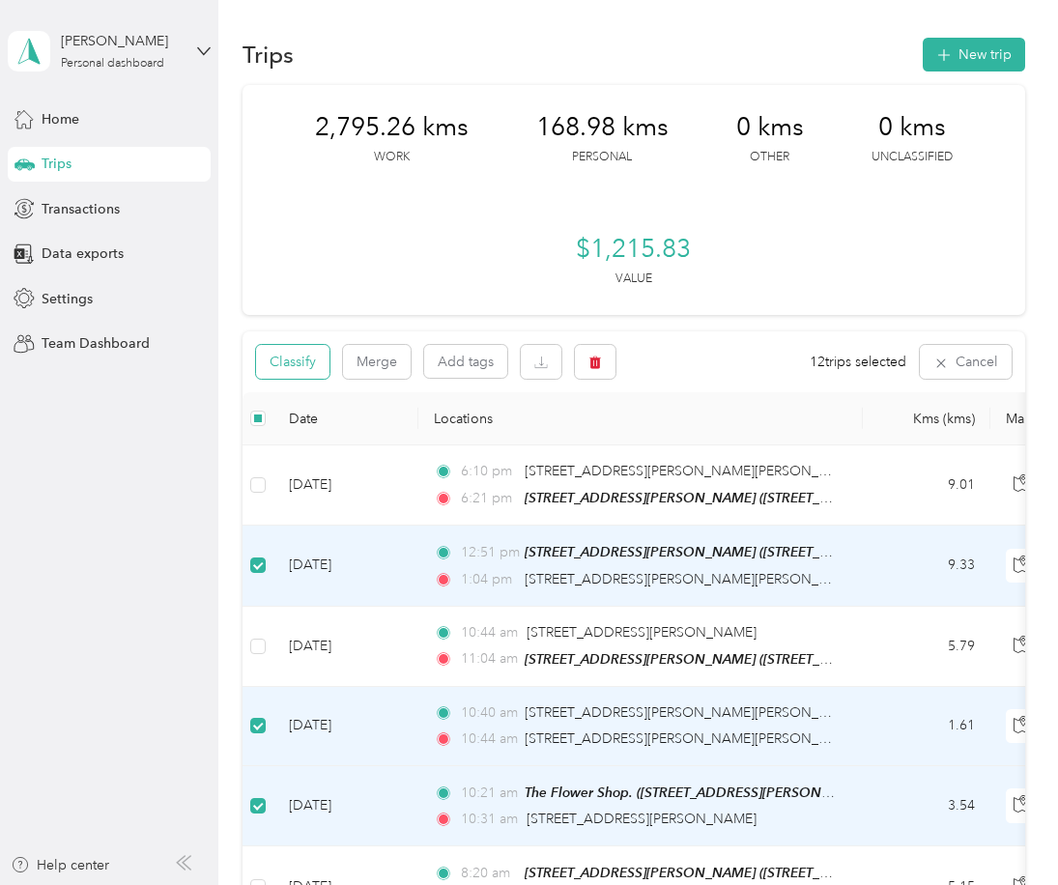
click at [300, 361] on button "Classify" at bounding box center [292, 362] width 73 height 34
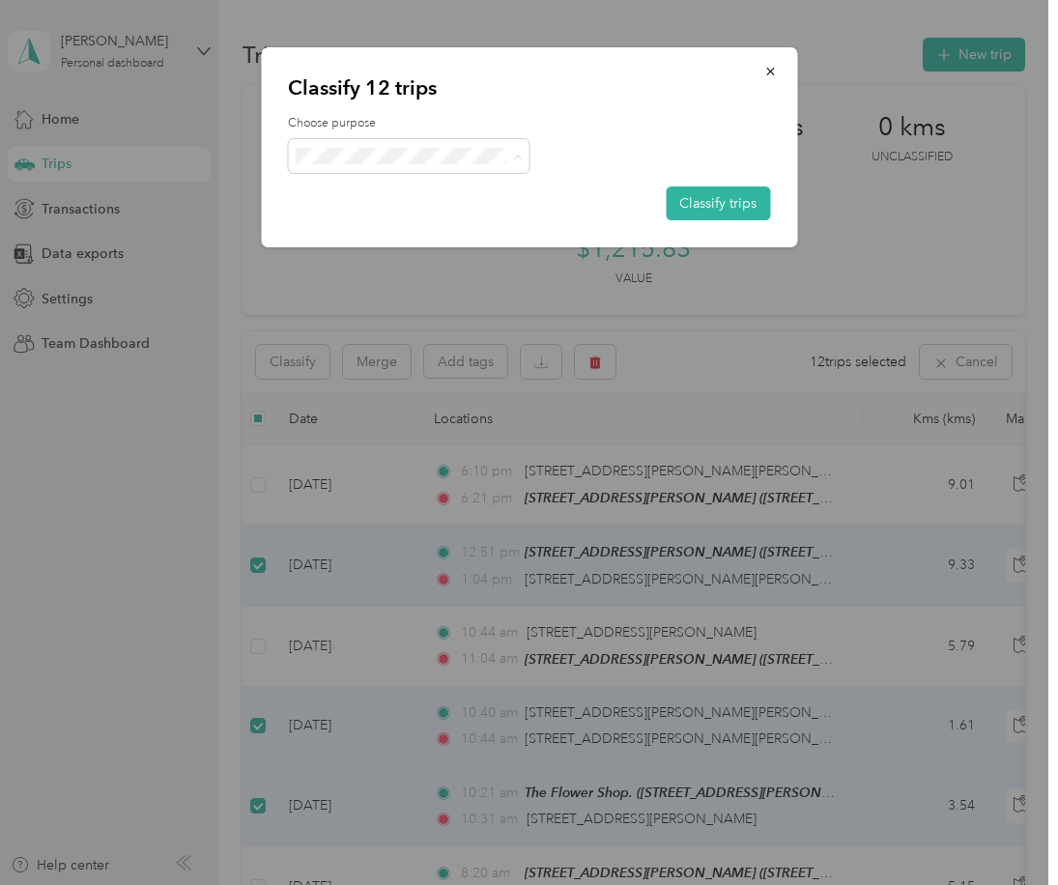
click at [359, 187] on span "Work" at bounding box center [426, 192] width 180 height 20
click at [712, 195] on button "Classify trips" at bounding box center [718, 204] width 104 height 34
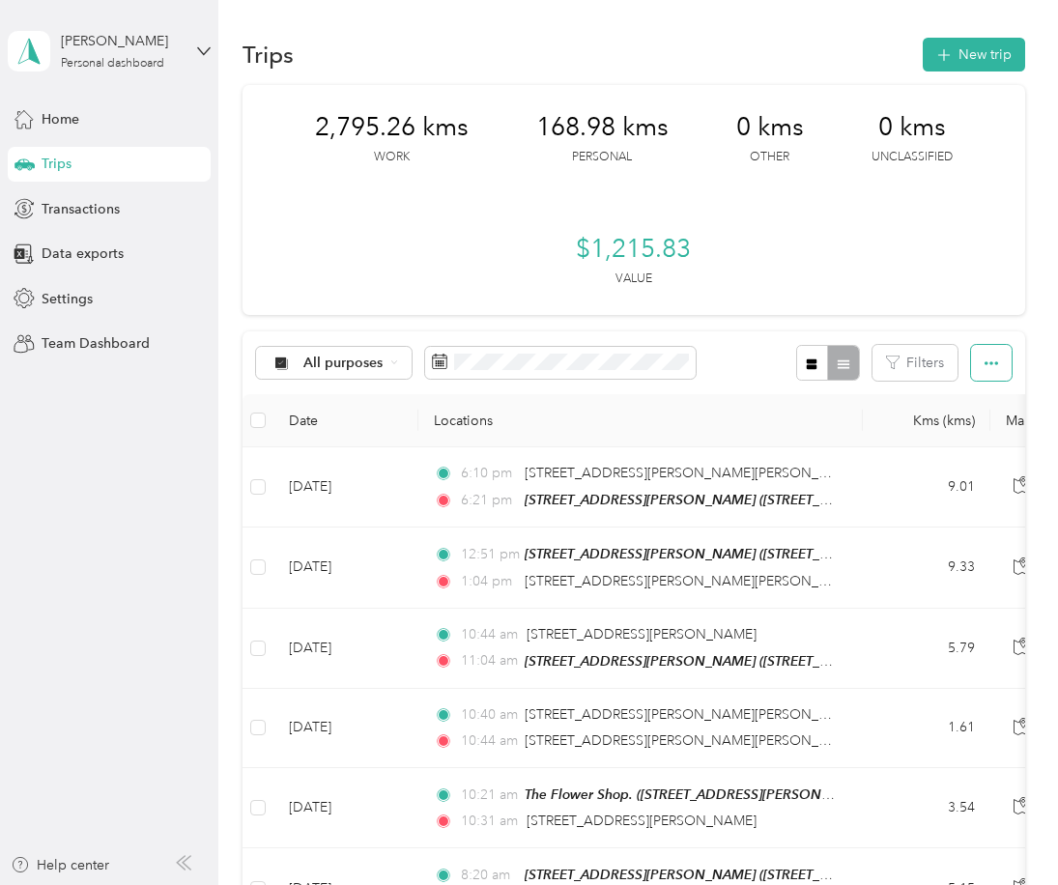
click at [985, 360] on icon "button" at bounding box center [992, 364] width 14 height 14
click at [911, 244] on div "2,795.26 kms Work 168.98 kms Personal 0 kms Other 0 kms Unclassified $1,215.83 …" at bounding box center [634, 200] width 783 height 230
click at [75, 295] on span "Settings" at bounding box center [67, 299] width 51 height 20
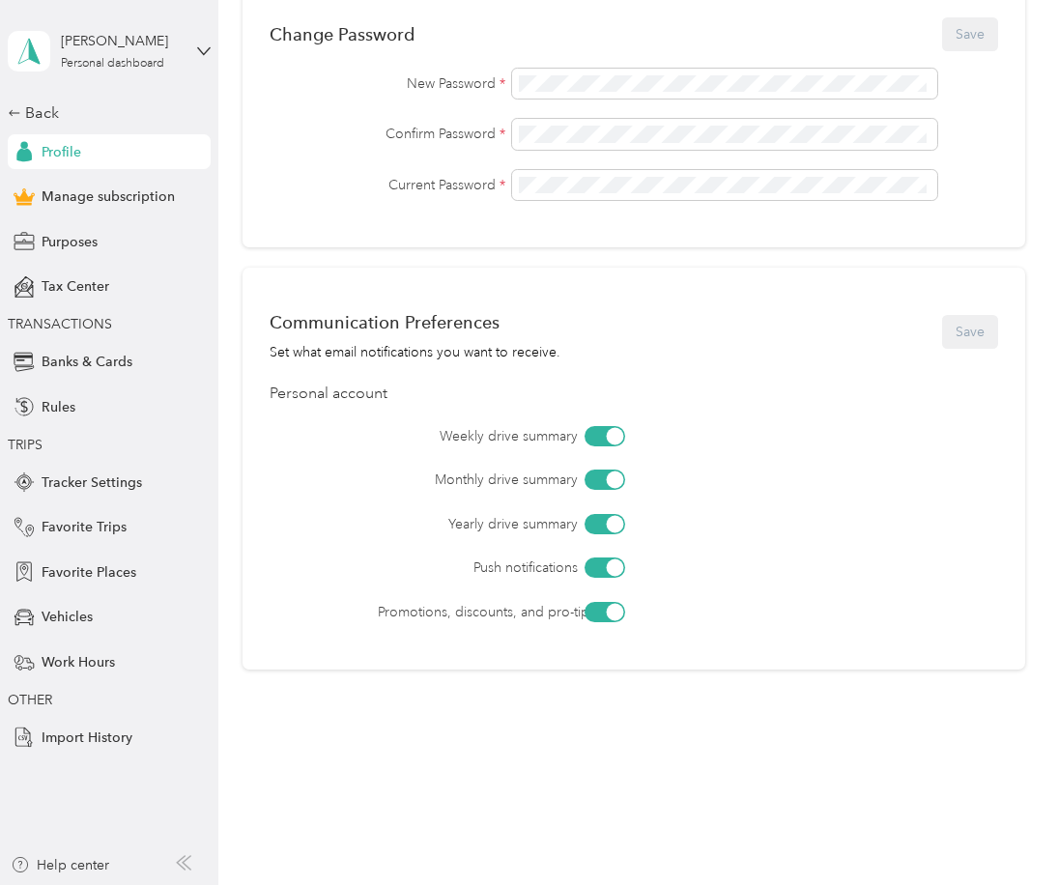
scroll to position [595, 0]
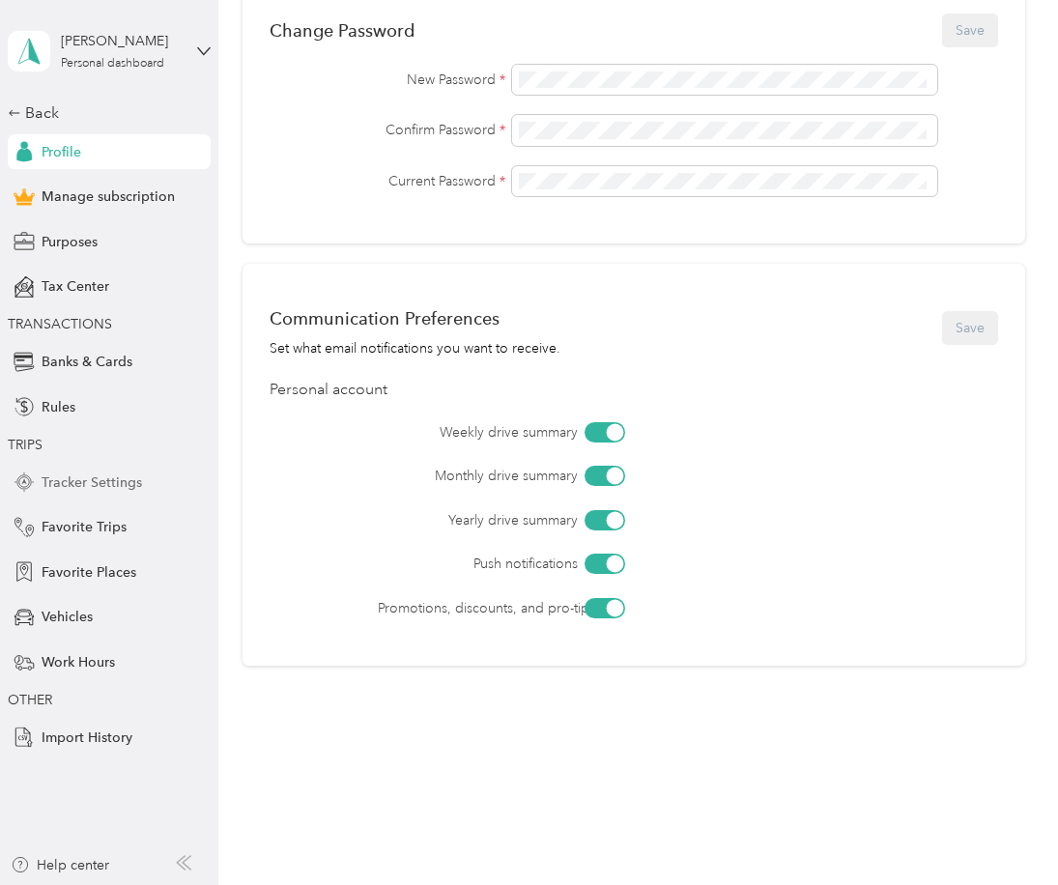
click at [110, 473] on span "Tracker Settings" at bounding box center [92, 483] width 101 height 20
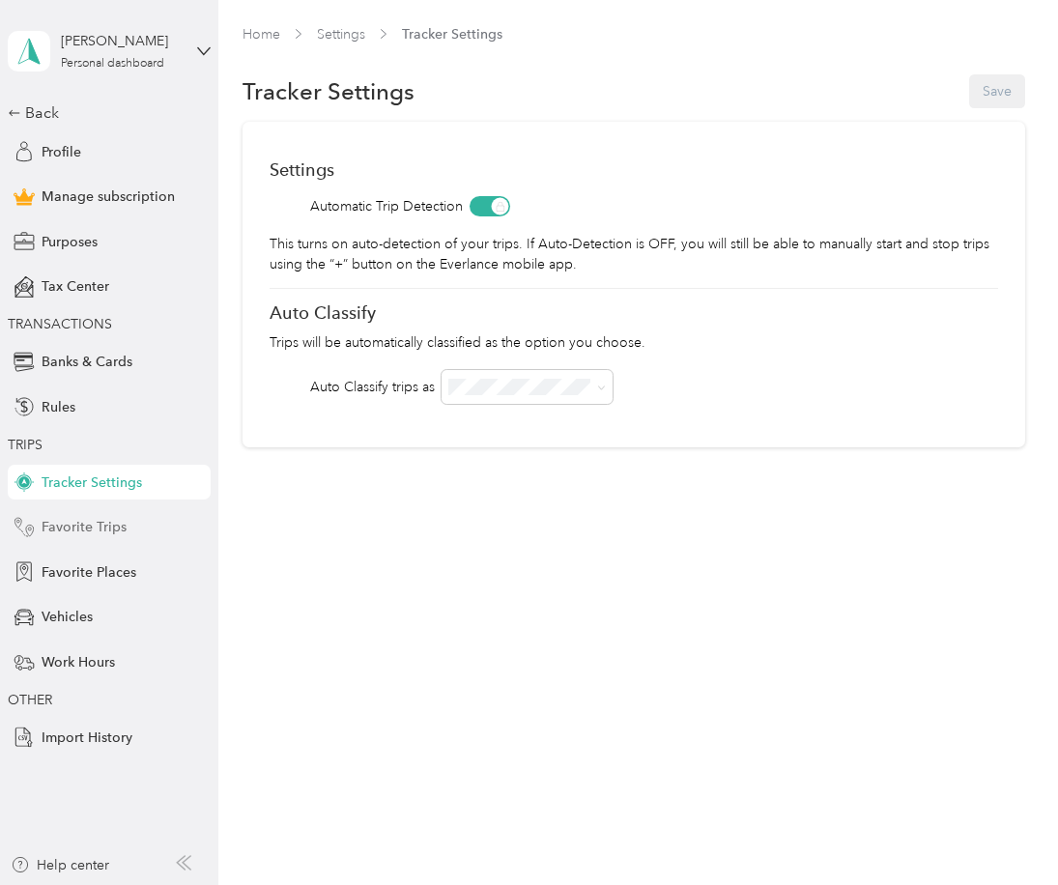
click at [105, 521] on span "Favorite Trips" at bounding box center [84, 527] width 85 height 20
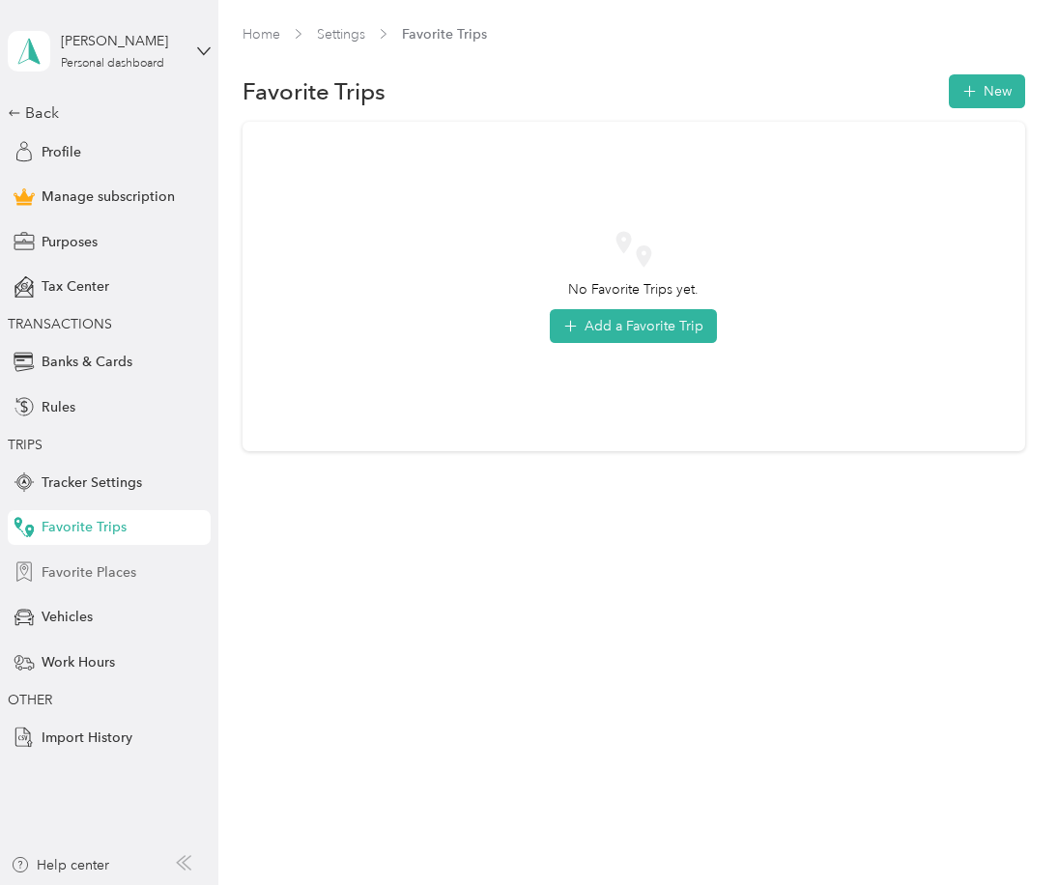
click at [139, 570] on div "Favorite Places" at bounding box center [109, 572] width 203 height 35
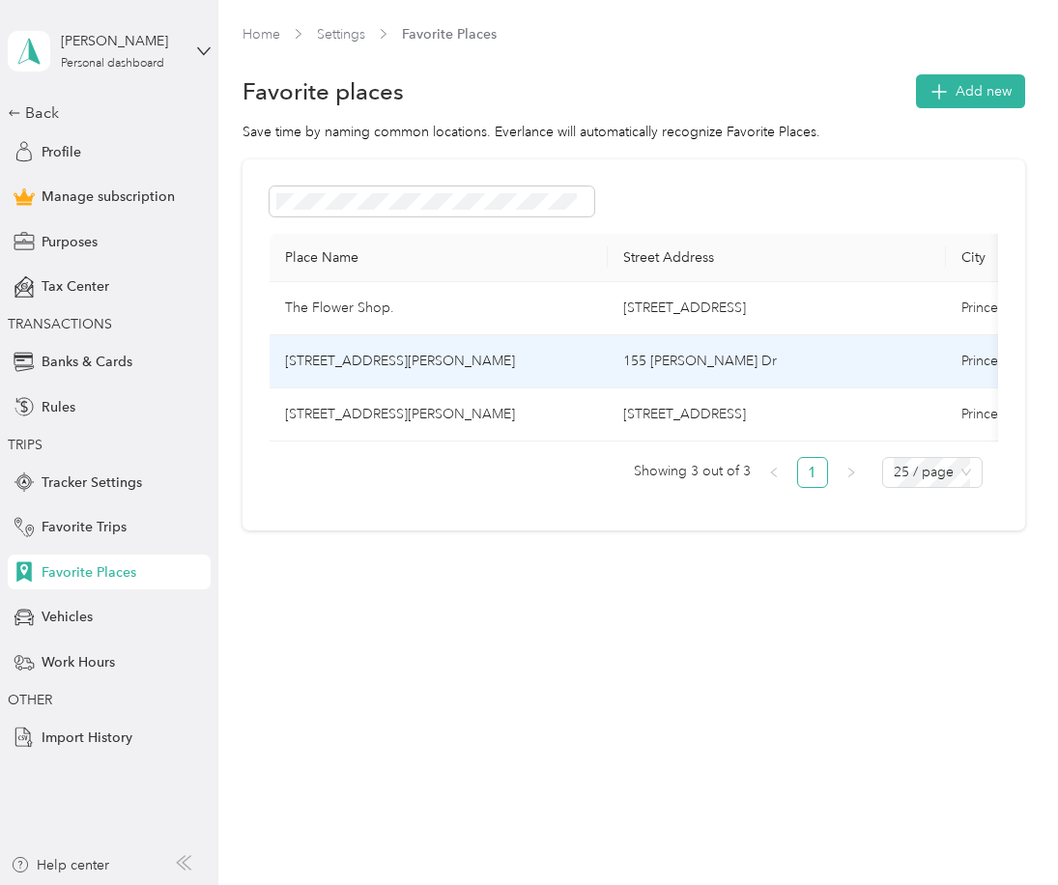
click at [366, 360] on td "[STREET_ADDRESS][PERSON_NAME]" at bounding box center [439, 361] width 338 height 53
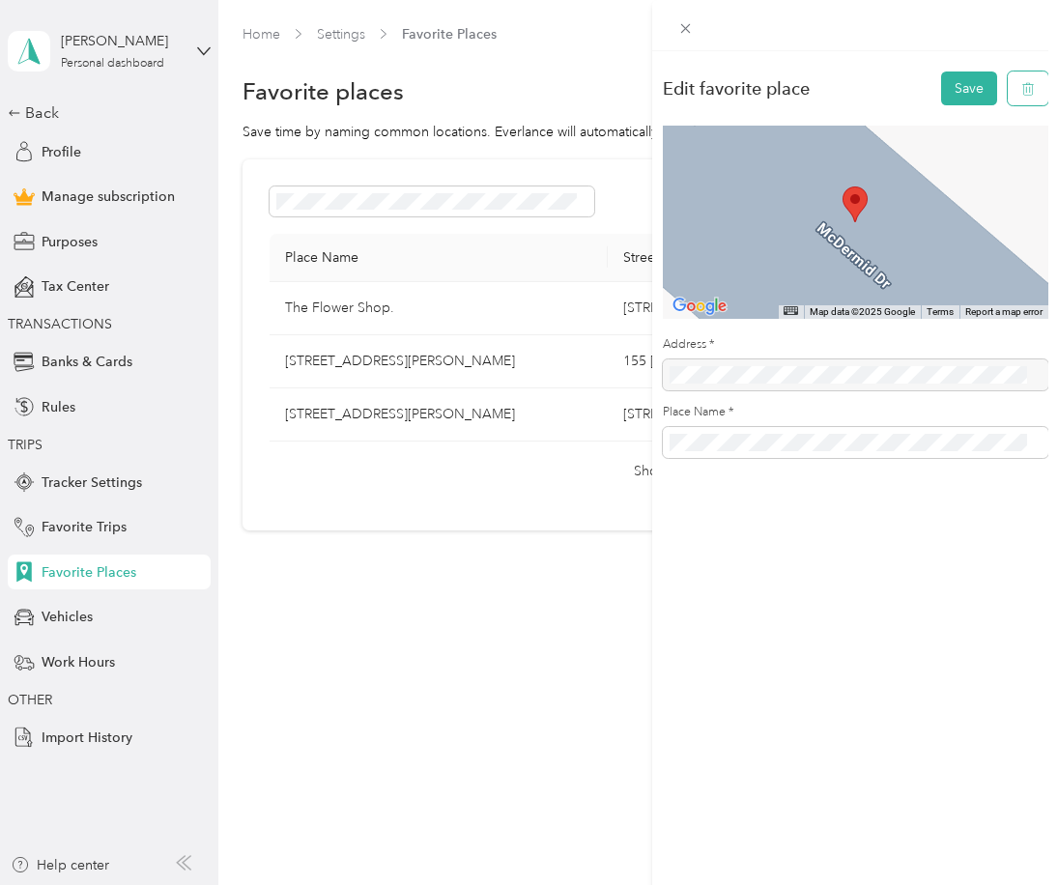
click at [1021, 78] on button "button" at bounding box center [1028, 89] width 41 height 34
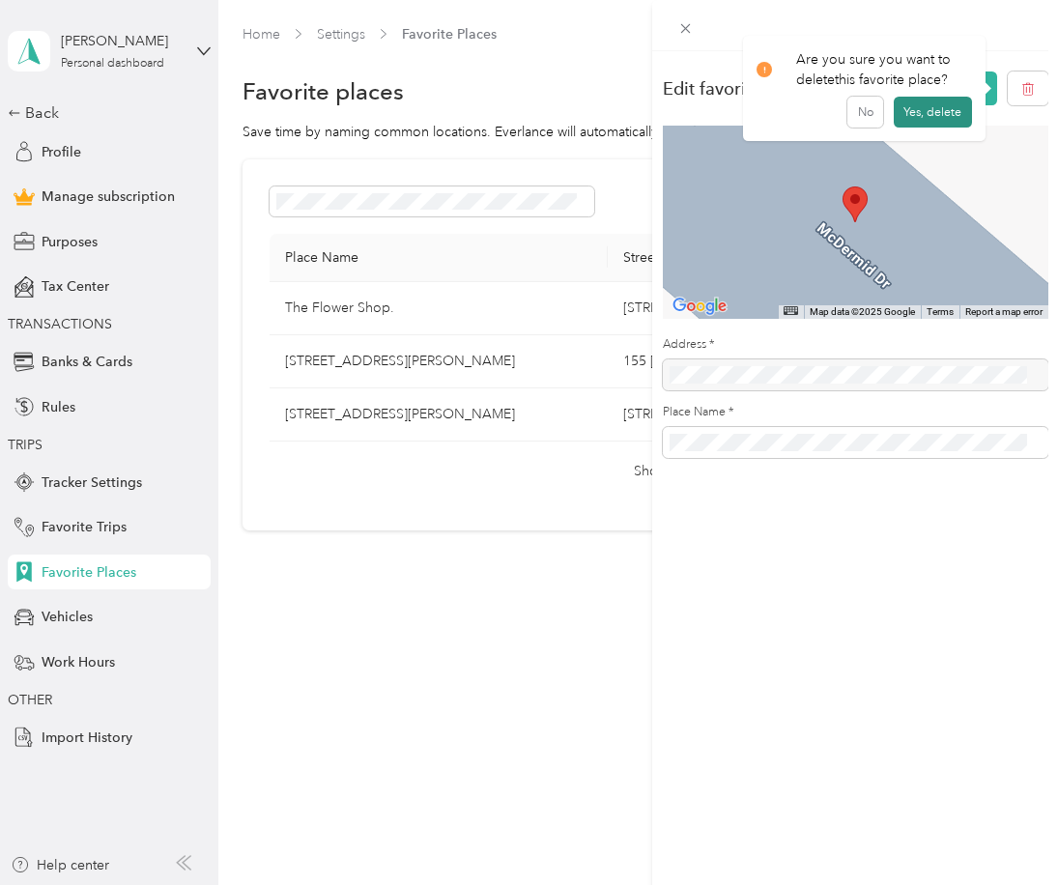
click at [959, 101] on button "Yes, delete" at bounding box center [933, 112] width 78 height 31
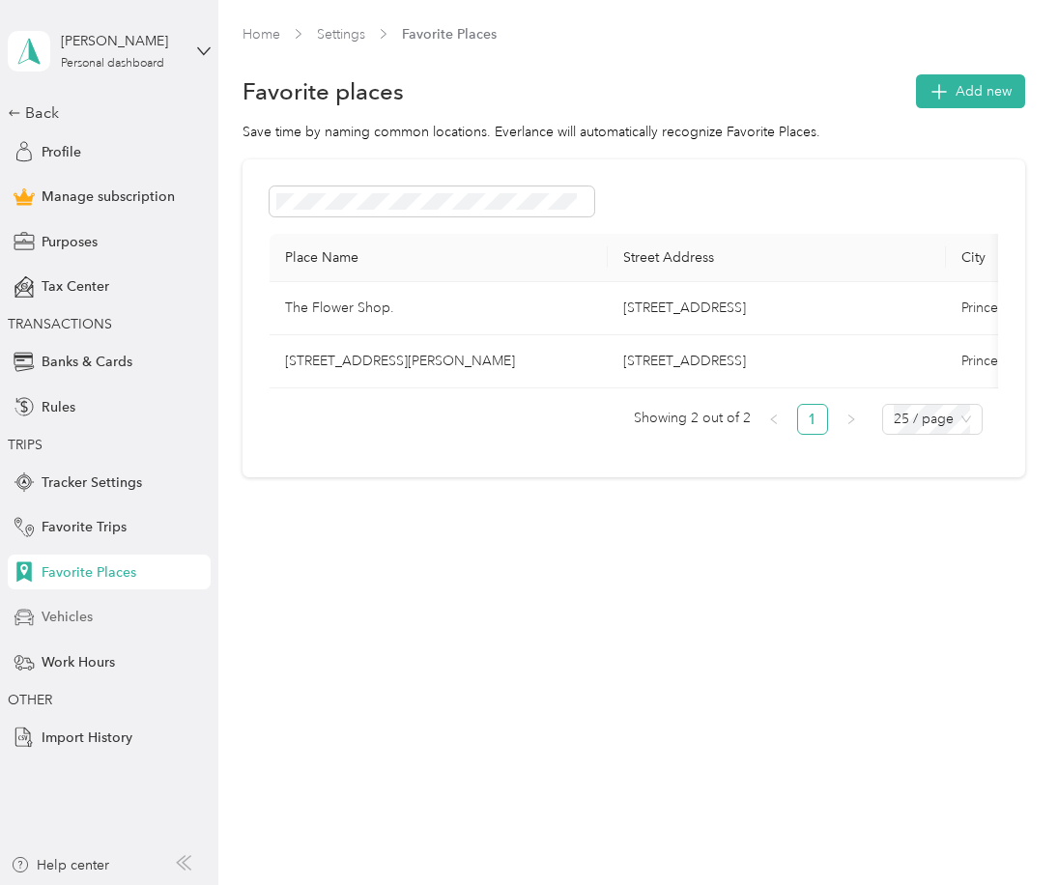
click at [67, 606] on div "Vehicles" at bounding box center [109, 617] width 203 height 35
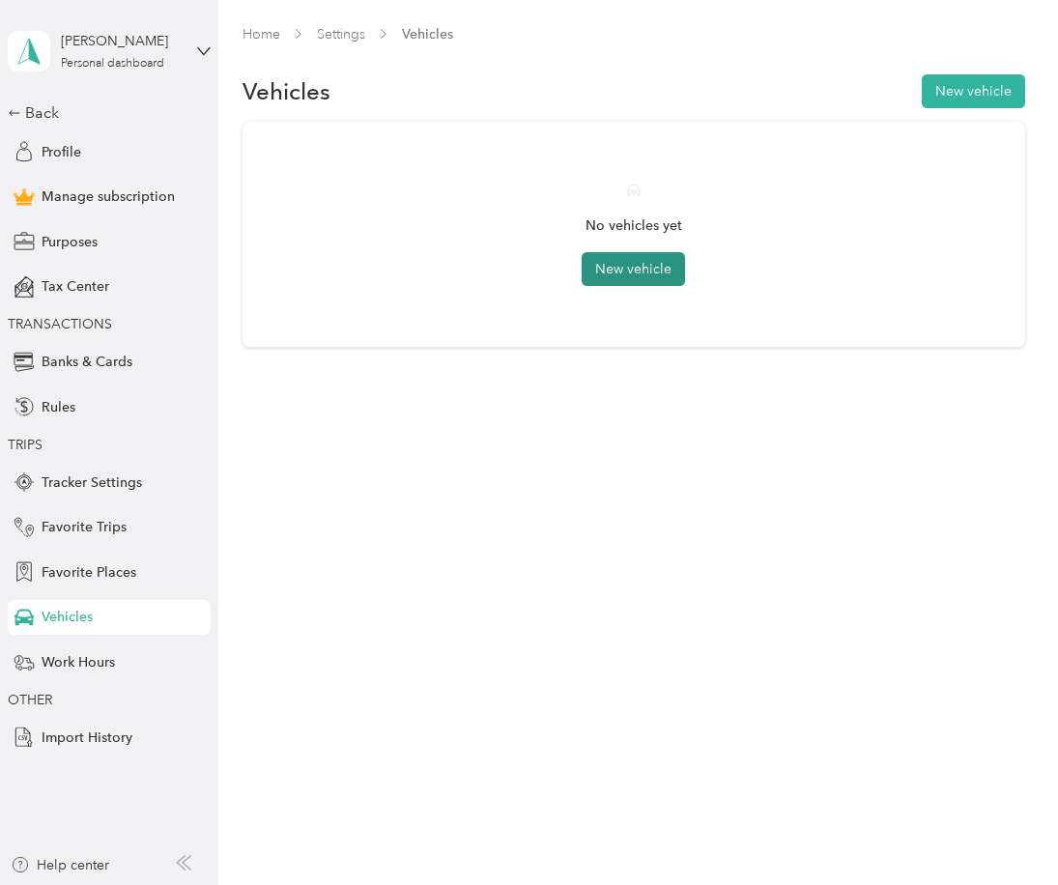
click at [607, 269] on button "New vehicle" at bounding box center [633, 269] width 103 height 34
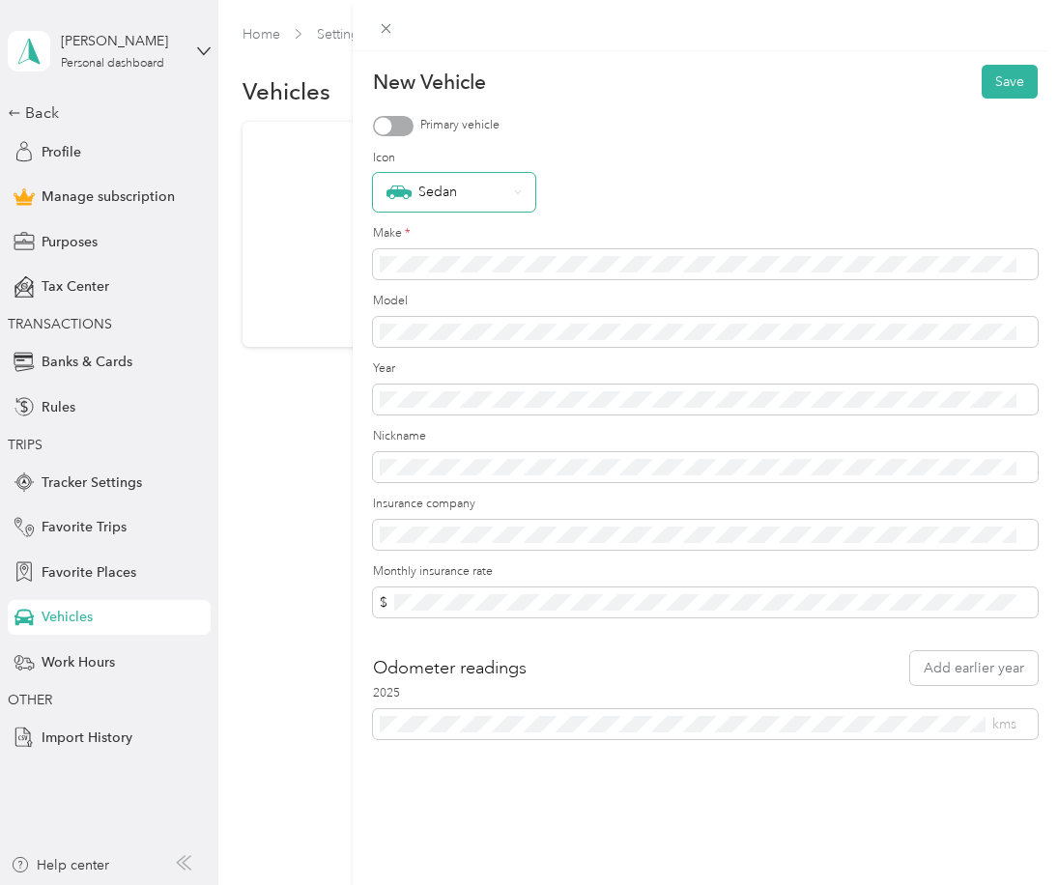
click at [526, 189] on div "Sedan" at bounding box center [454, 192] width 162 height 39
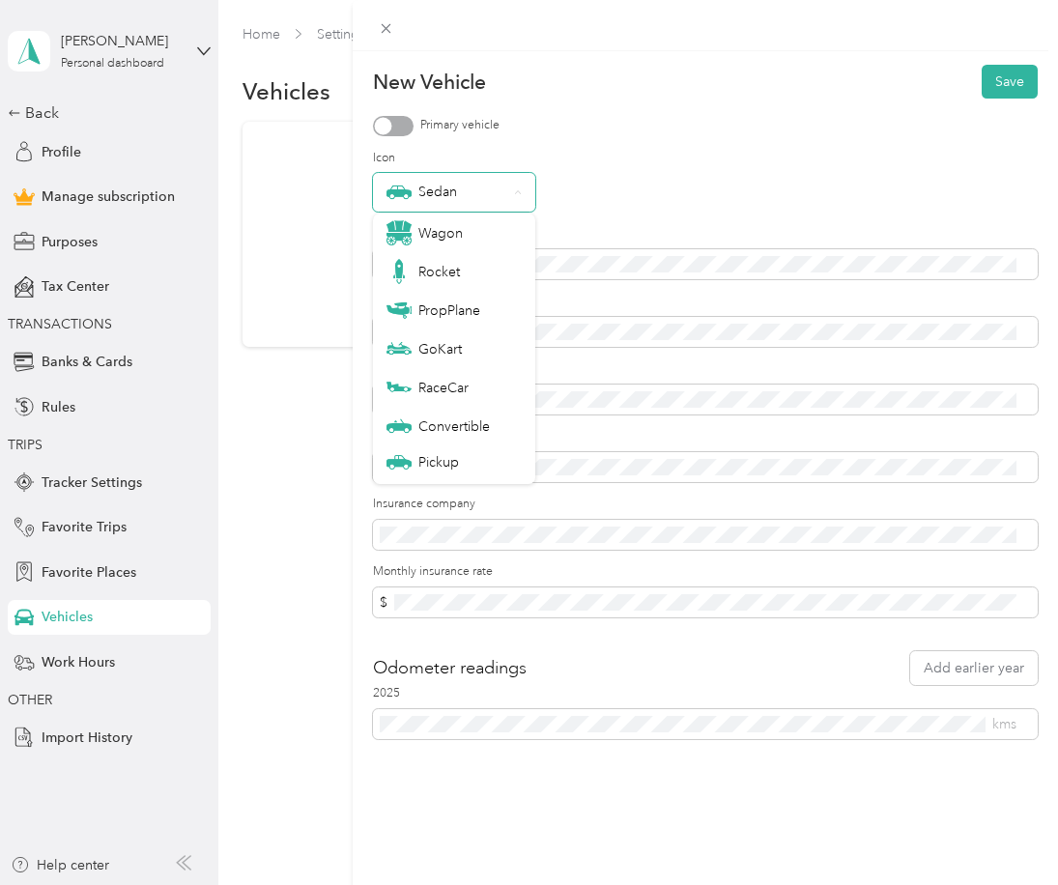
click at [526, 189] on div "Sedan" at bounding box center [454, 192] width 162 height 39
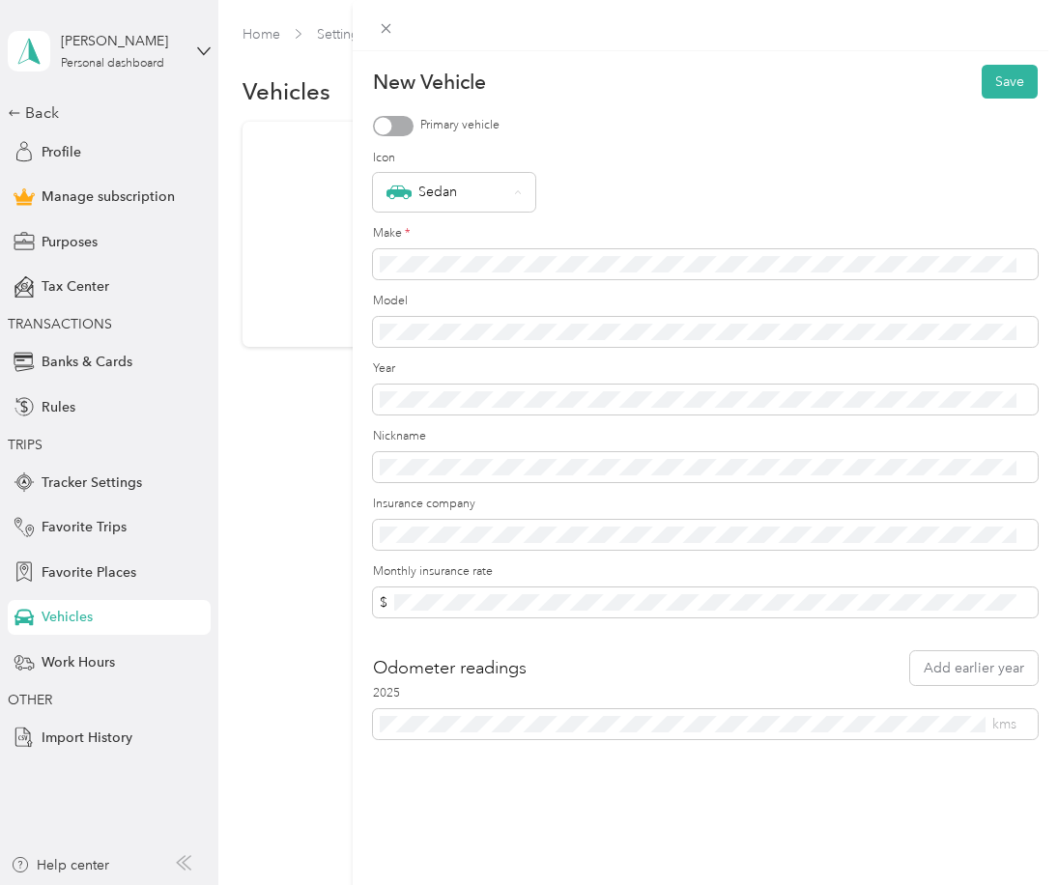
click at [584, 164] on label "Icon" at bounding box center [705, 158] width 665 height 17
click at [459, 252] on span at bounding box center [705, 264] width 665 height 31
click at [251, 620] on div "New Vehicle Save Primary vehicle Icon Sedan Make * Model Year Nickname Insuranc…" at bounding box center [529, 442] width 1058 height 885
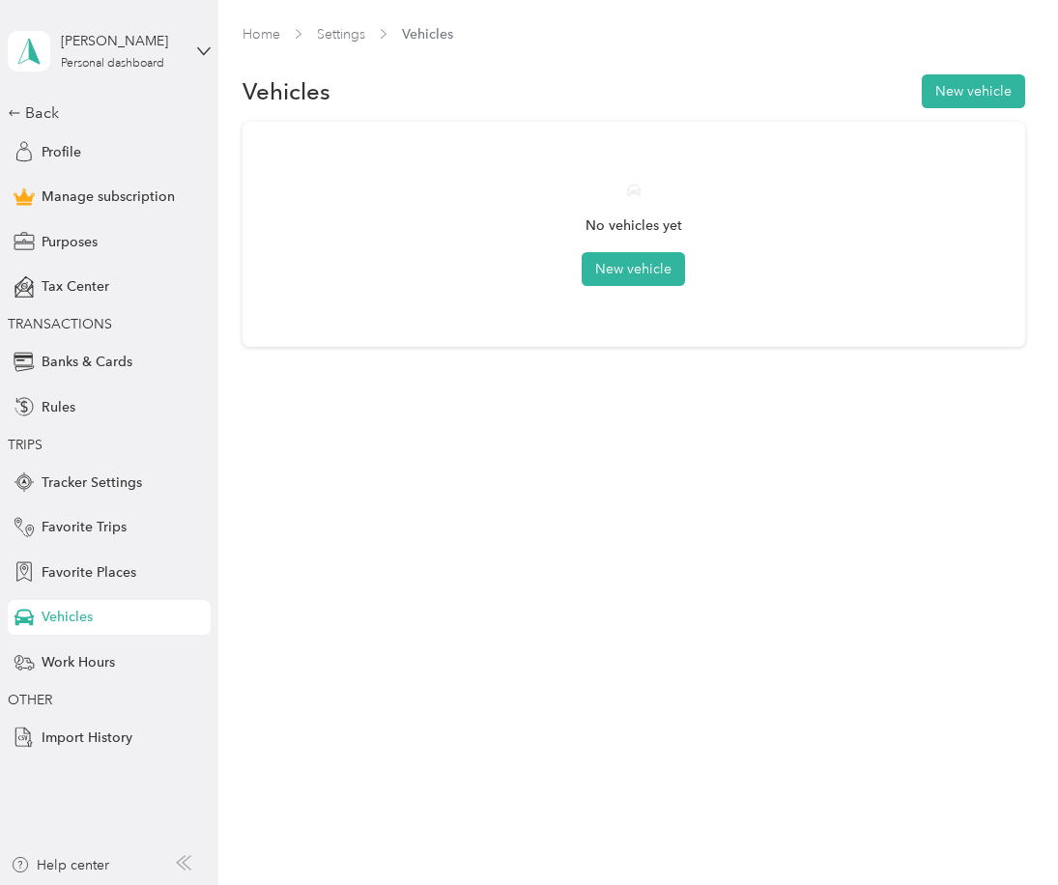
click at [303, 137] on div "No vehicles yet New vehicle" at bounding box center [634, 234] width 783 height 225
click at [24, 46] on icon at bounding box center [28, 51] width 29 height 27
click at [172, 240] on div "Purposes" at bounding box center [109, 241] width 203 height 35
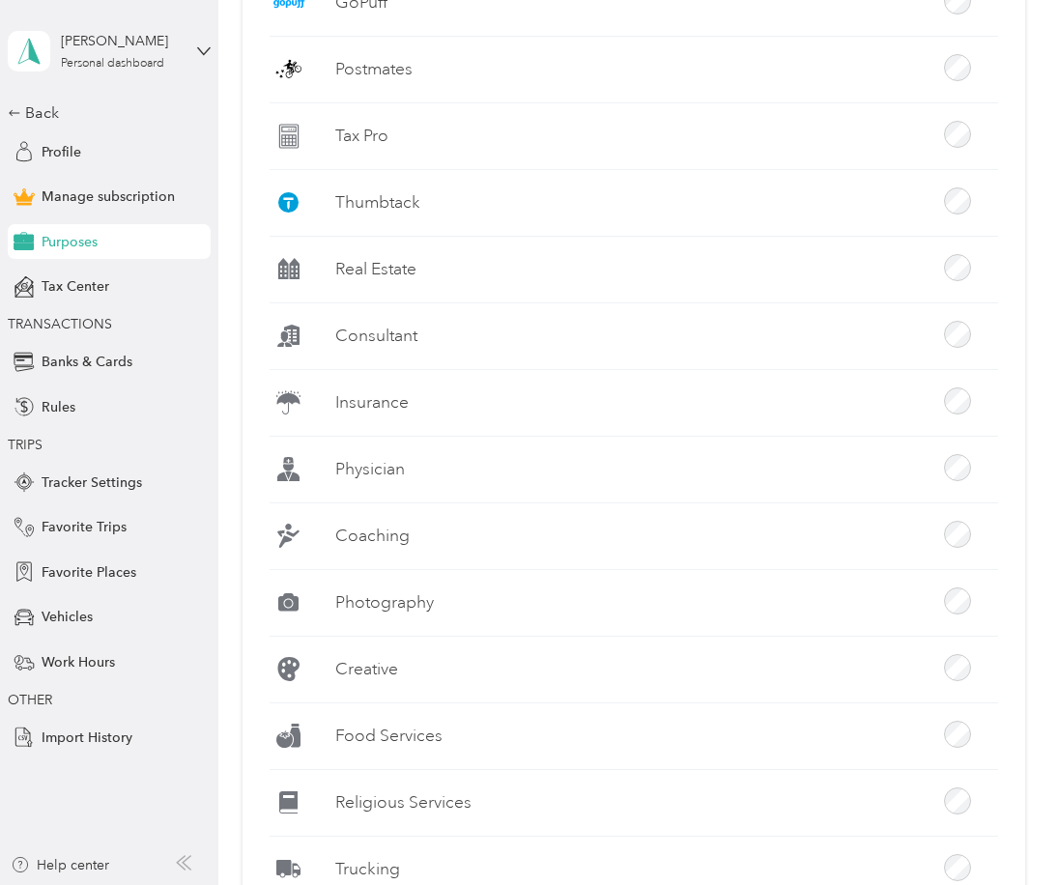
scroll to position [1450, 0]
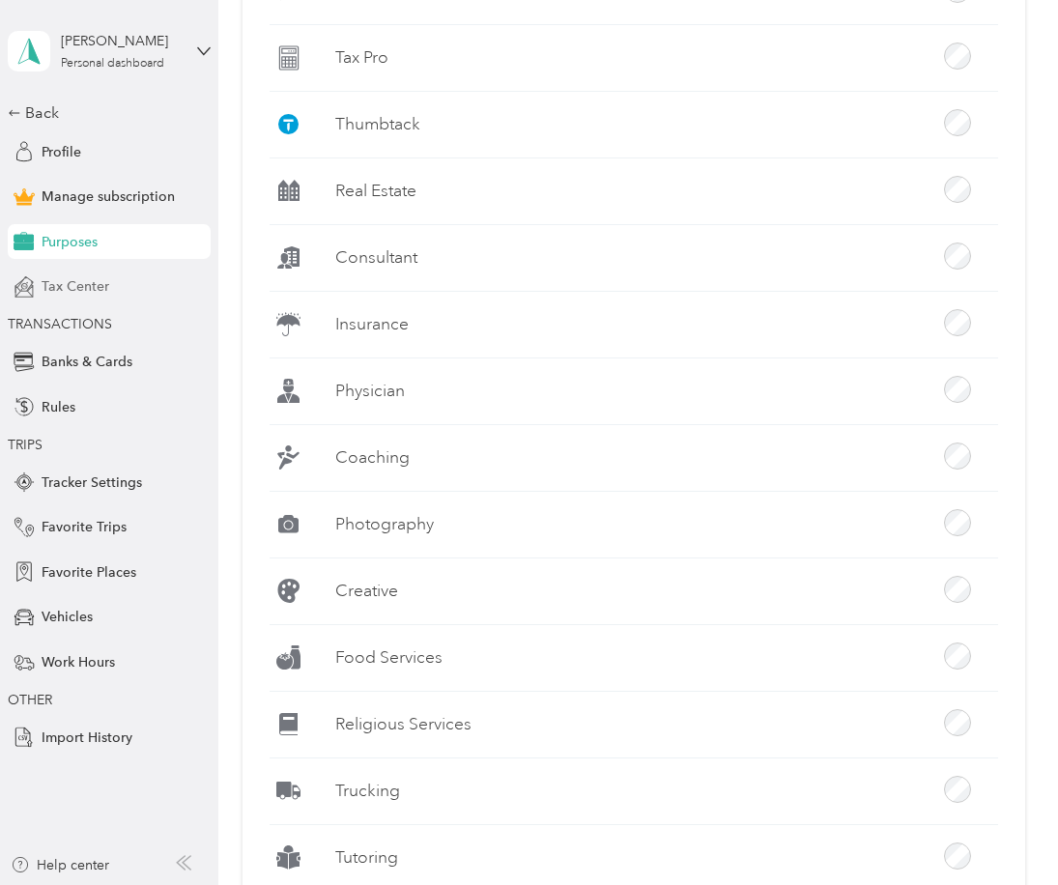
click at [96, 288] on span "Tax Center" at bounding box center [76, 286] width 68 height 20
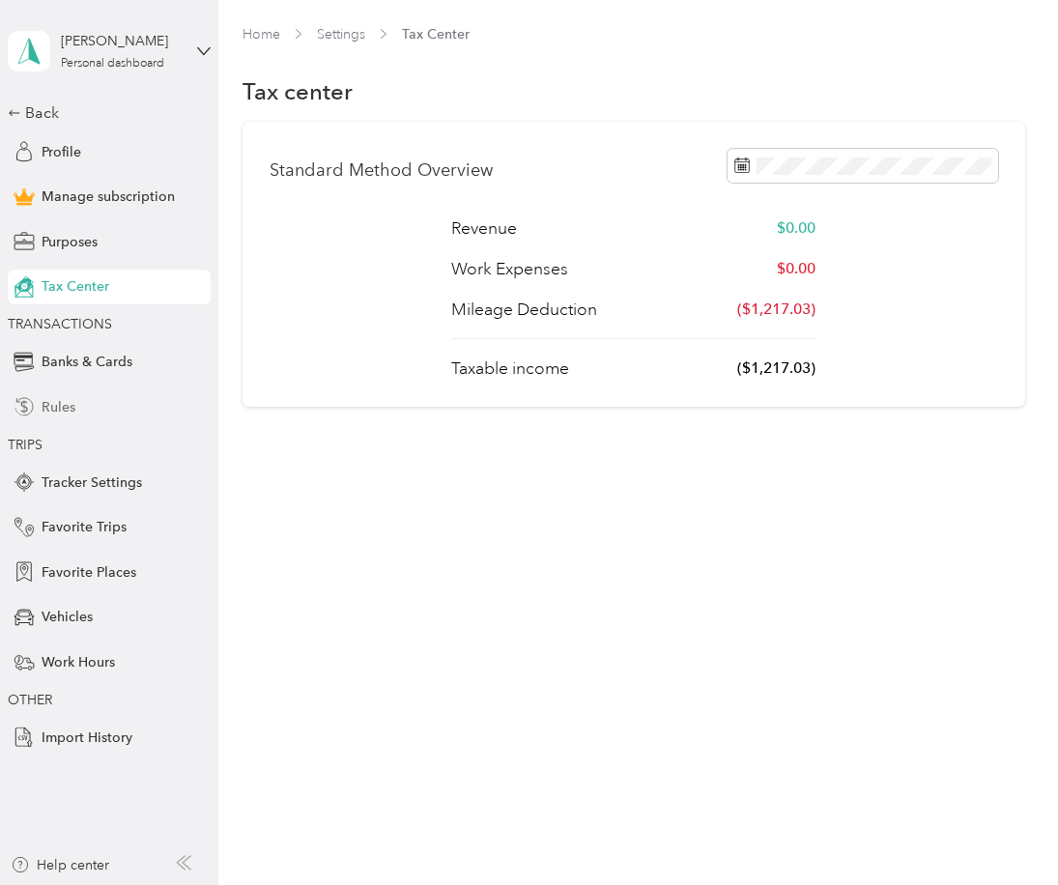
click at [74, 400] on span "Rules" at bounding box center [59, 407] width 34 height 20
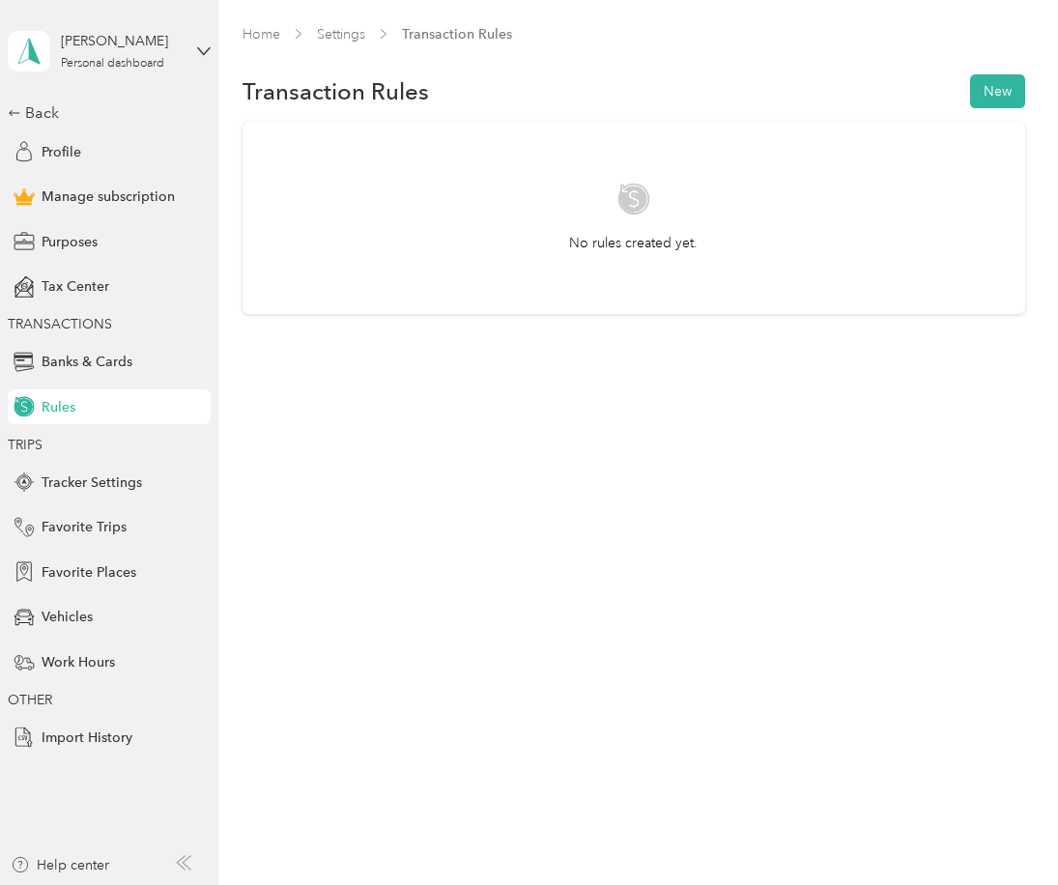
click at [43, 101] on div "[PERSON_NAME] Personal dashboard Back Profile Manage subscription Purposes Tax …" at bounding box center [109, 377] width 203 height 755
click at [43, 105] on div "Back" at bounding box center [104, 112] width 193 height 23
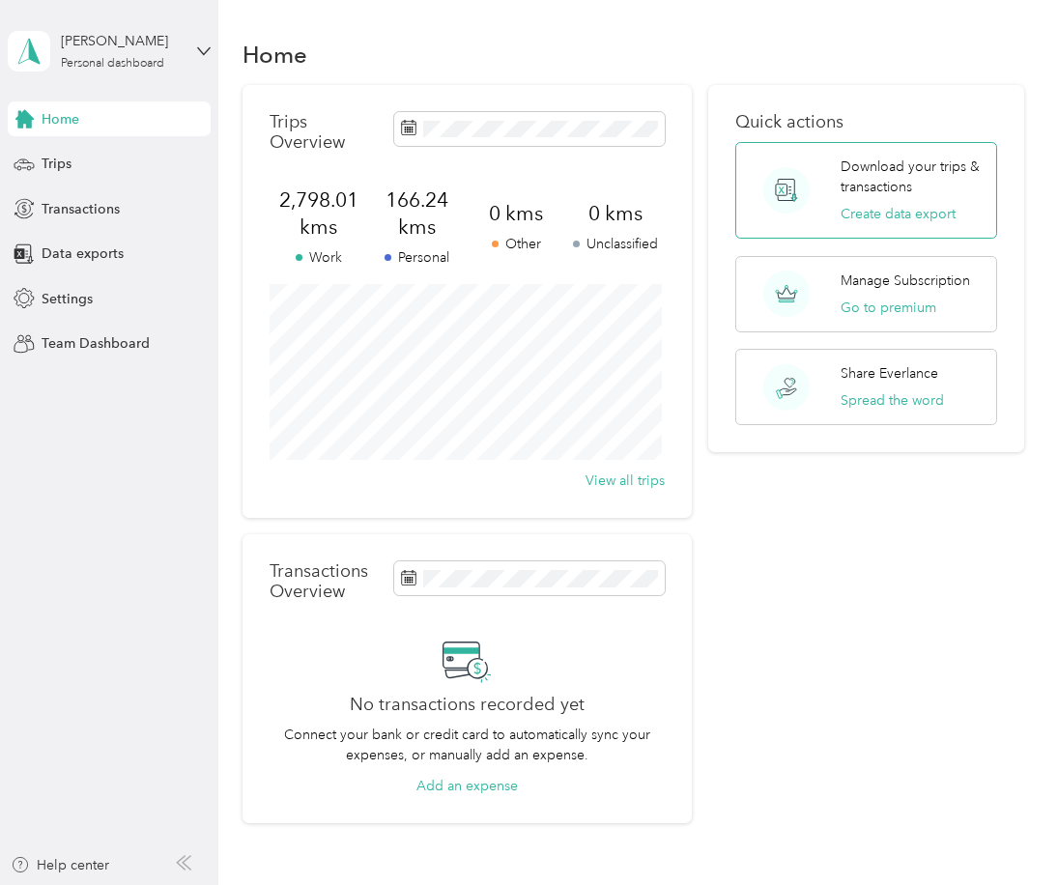
click at [849, 184] on p "Download your trips & transactions" at bounding box center [912, 177] width 143 height 41
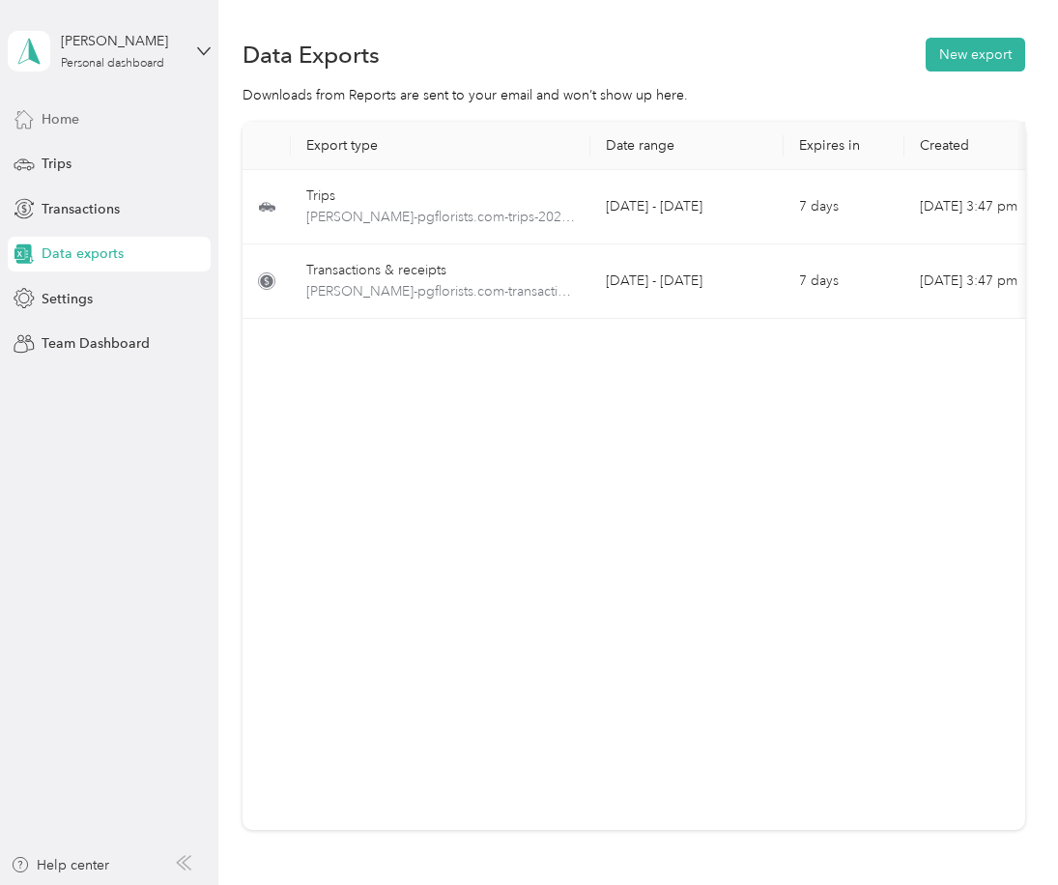
click at [50, 109] on span "Home" at bounding box center [61, 119] width 38 height 20
